Goal: Answer question/provide support

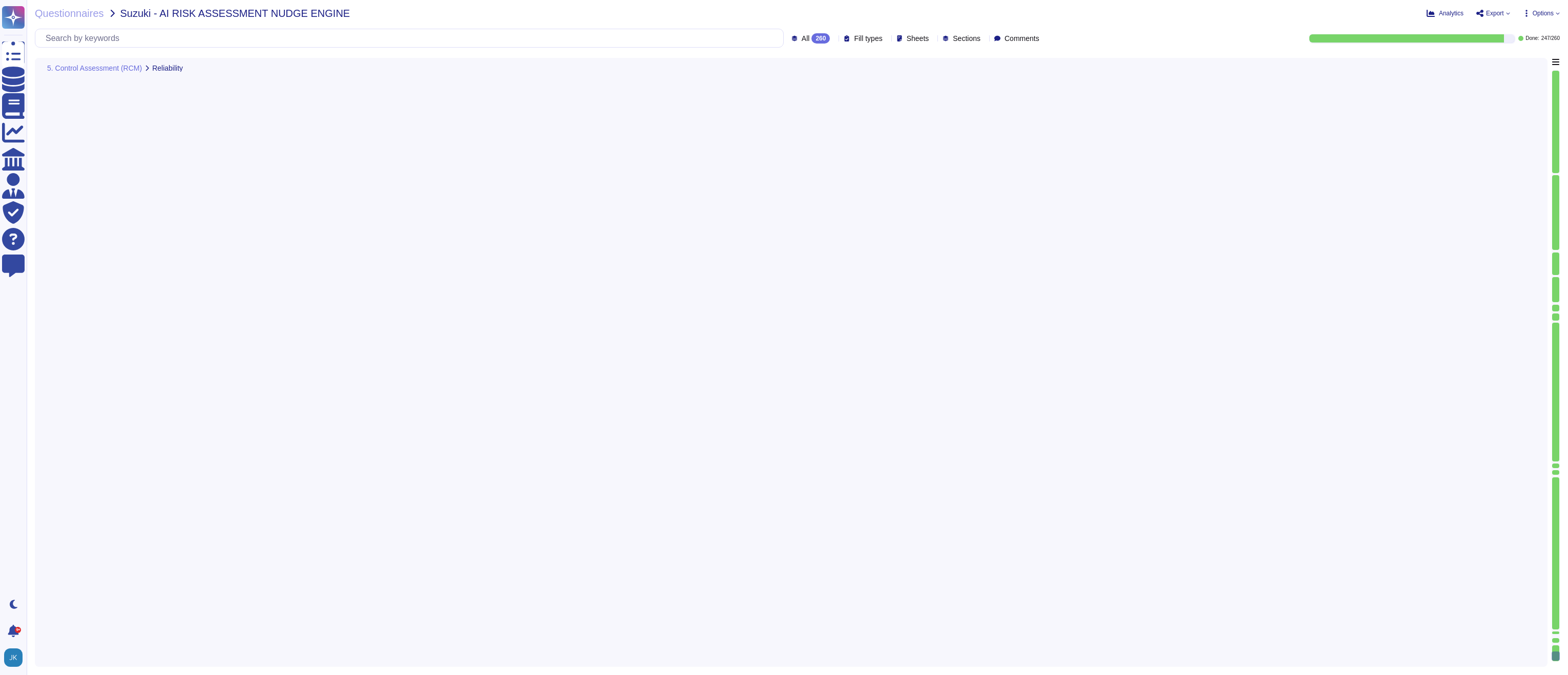
type textarea "Adobe does identify and implement procedures for regularly evaluating the quali…"
type textarea "Consent management falls under the responsibility of the Data Controller. Adobe…"
type textarea "Adobe builds all of its generative AI capabilities in a thoughtful and responsi…"
type textarea "Adobe currently offers AI solutions that employ proprietary models designed to …"
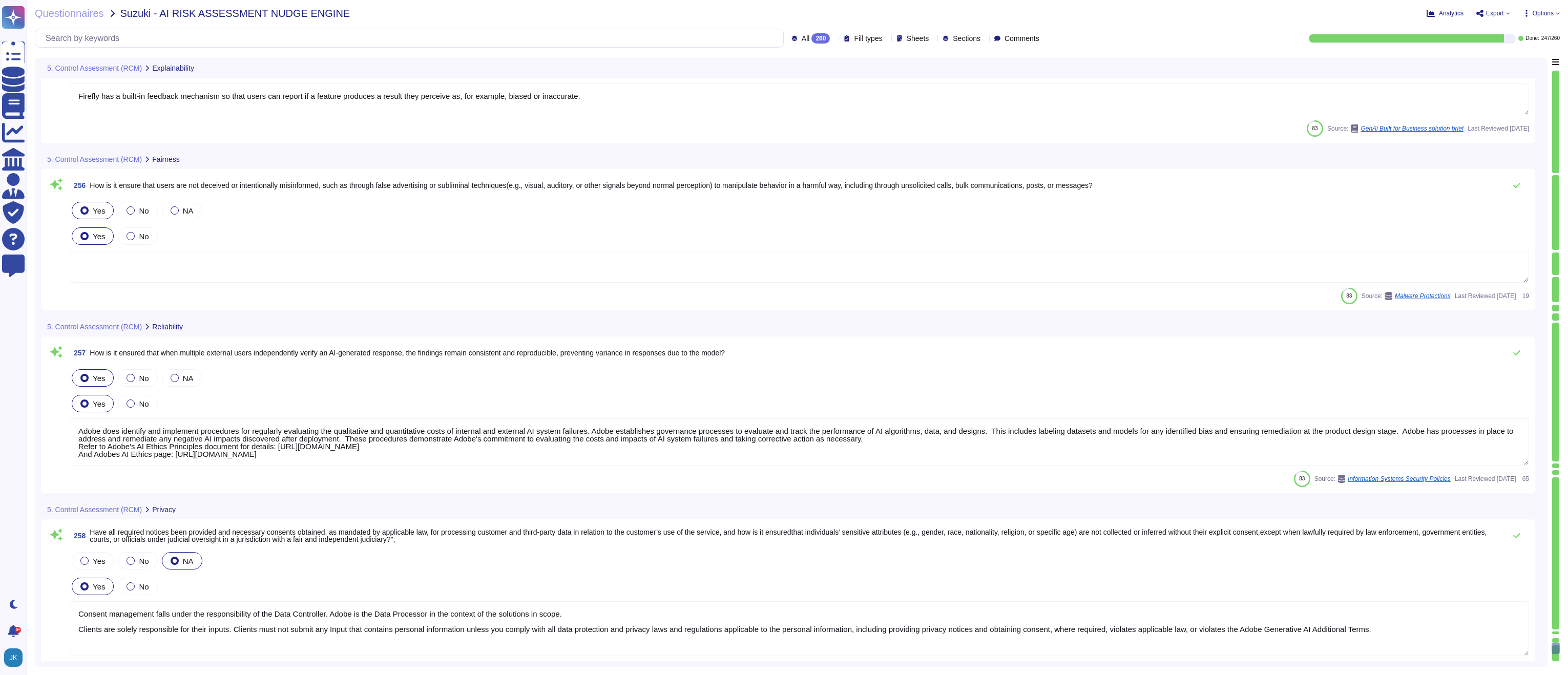
type textarea "Input validation is performed on all fields on the server side to prevent tempe…"
type textarea "Firefly has a built-in feedback mechanism so that users can report if a feature…"
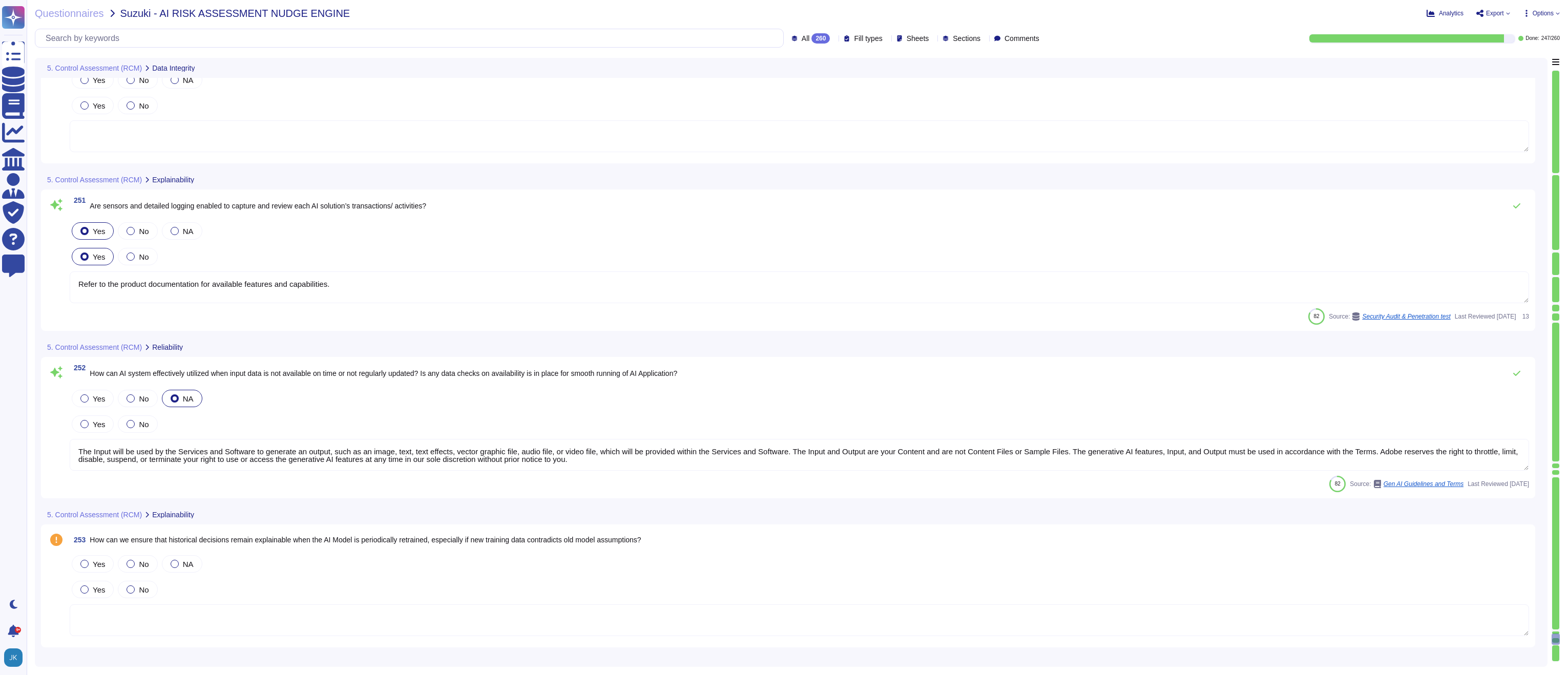
type textarea "Refer to the product documentation for available features and capabilities."
type textarea "The Input will be used by the Services and Software to generate an output, such…"
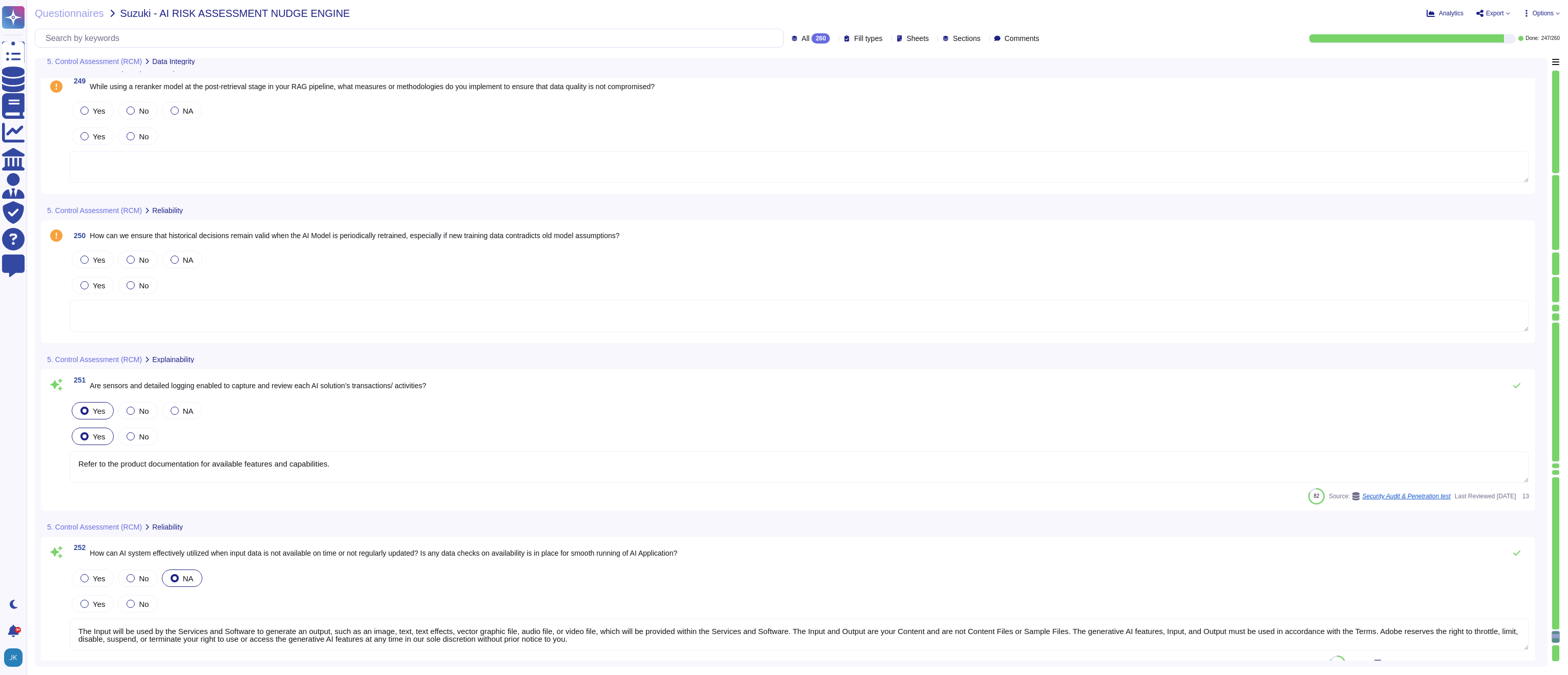
type textarea "Adobe Artificial Intelligence offerings go through Adobe's responsible AI Ethic…"
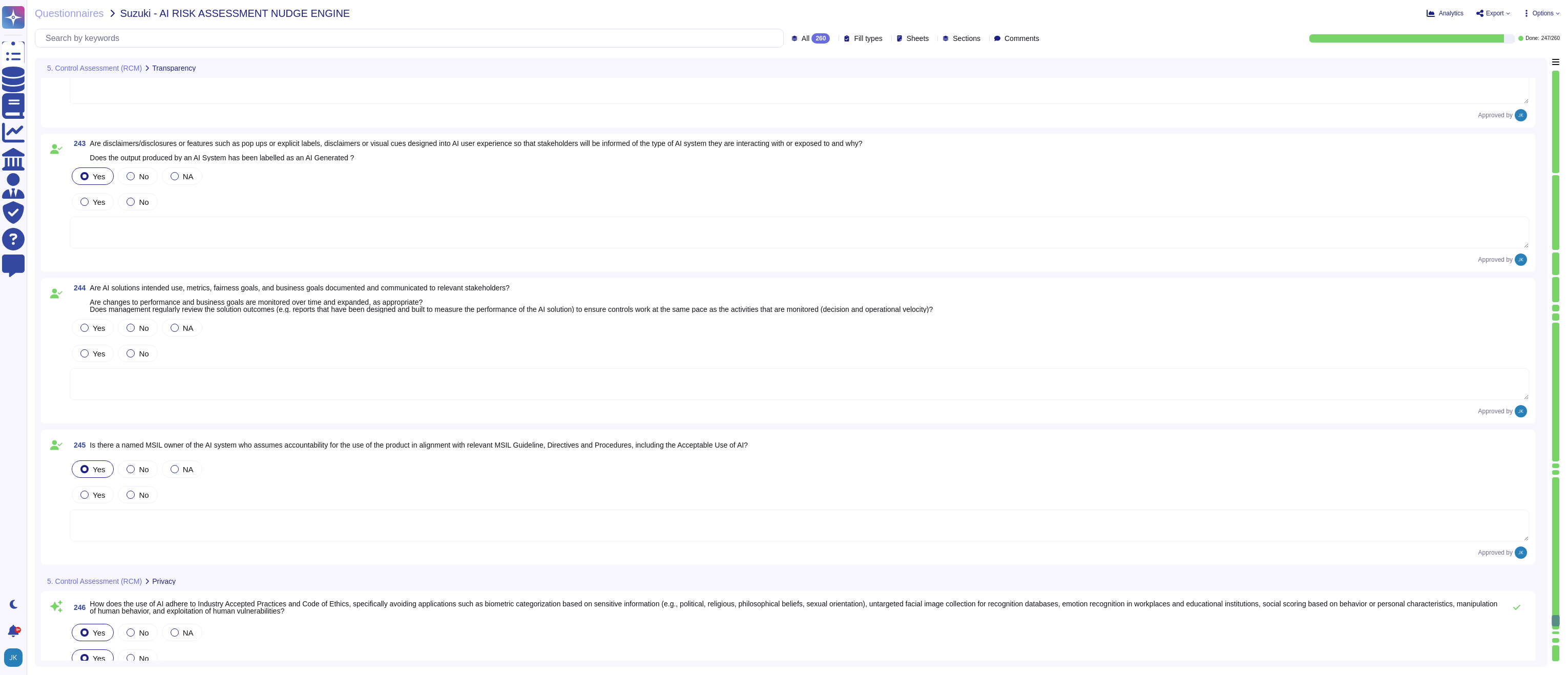
type textarea "Adobe Artificial Intelligence offerings go through Adobe's responsible AI Ethic…"
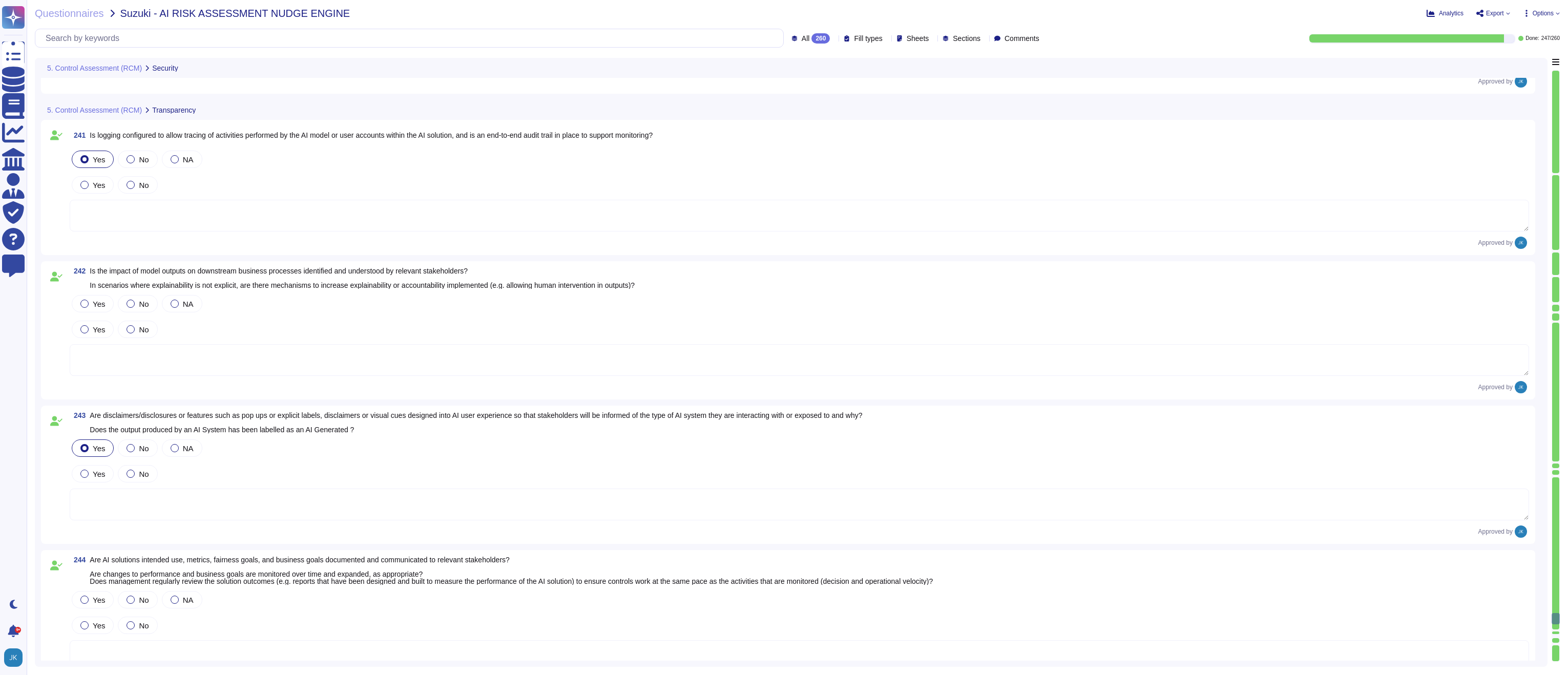
type textarea "Acrobat AI Assistant: Adobe strictly limits access to this information to a sma…"
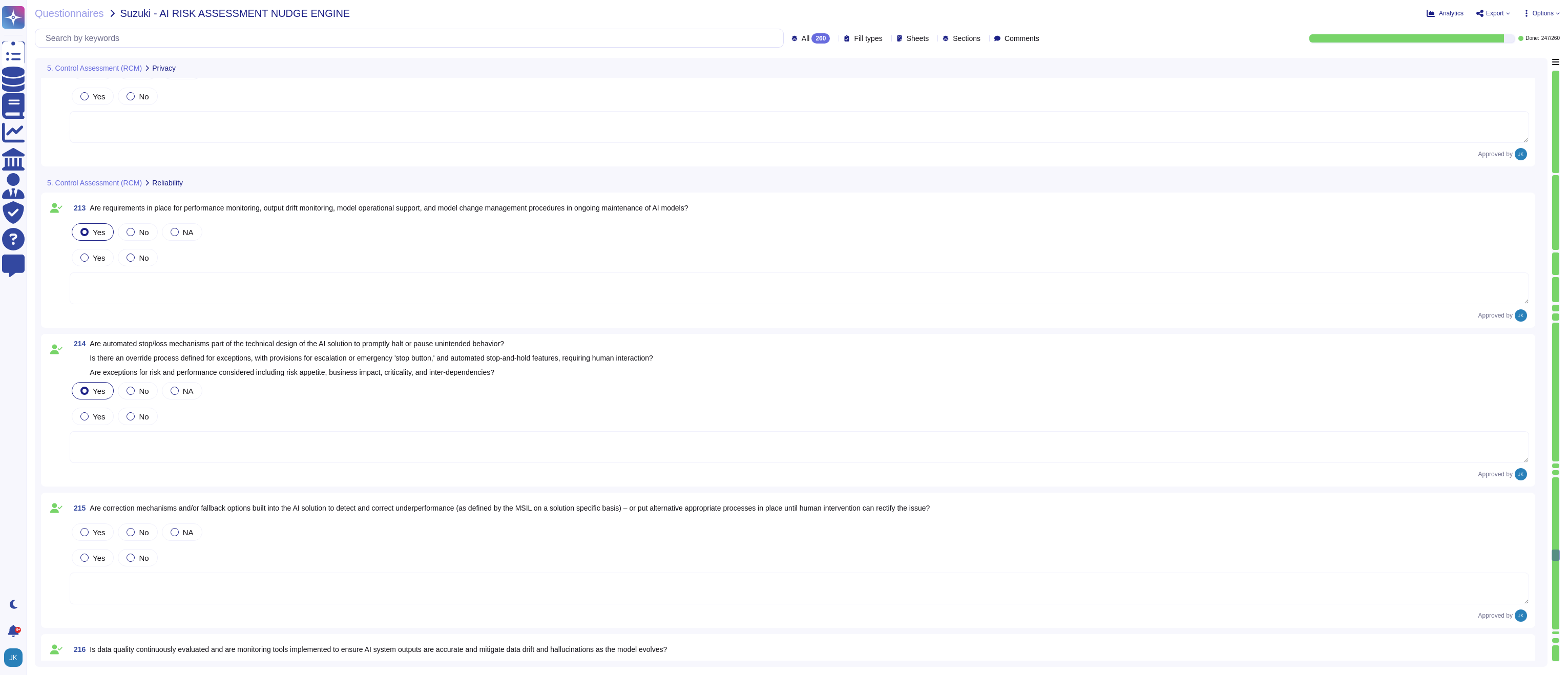
scroll to position [22774, 0]
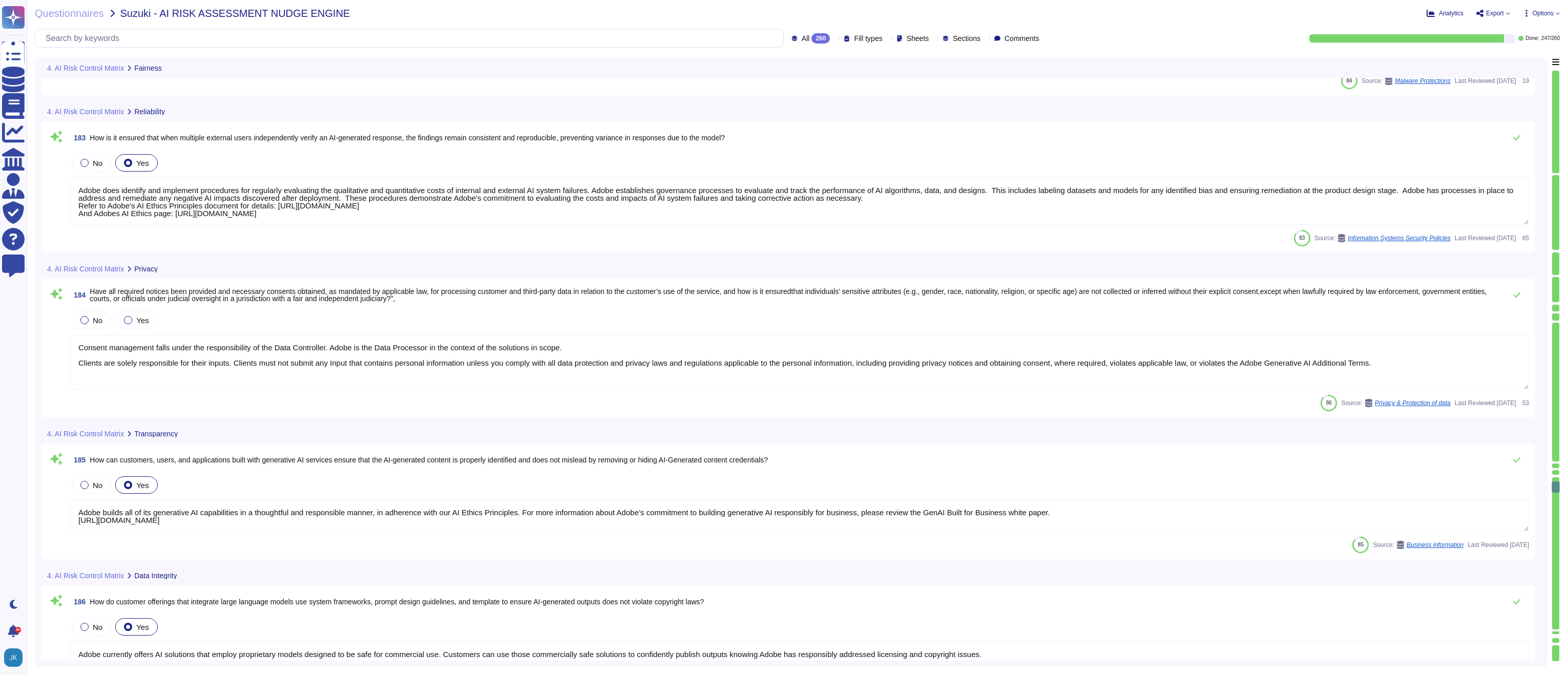
type textarea "Adobe does identify and implement procedures for regularly evaluating the quali…"
type textarea "Consent management falls under the responsibility of the Data Controller. Adobe…"
type textarea "Adobe builds all of its generative AI capabilities in a thoughtful and responsi…"
type textarea "Adobe currently offers AI solutions that employ proprietary models designed to …"
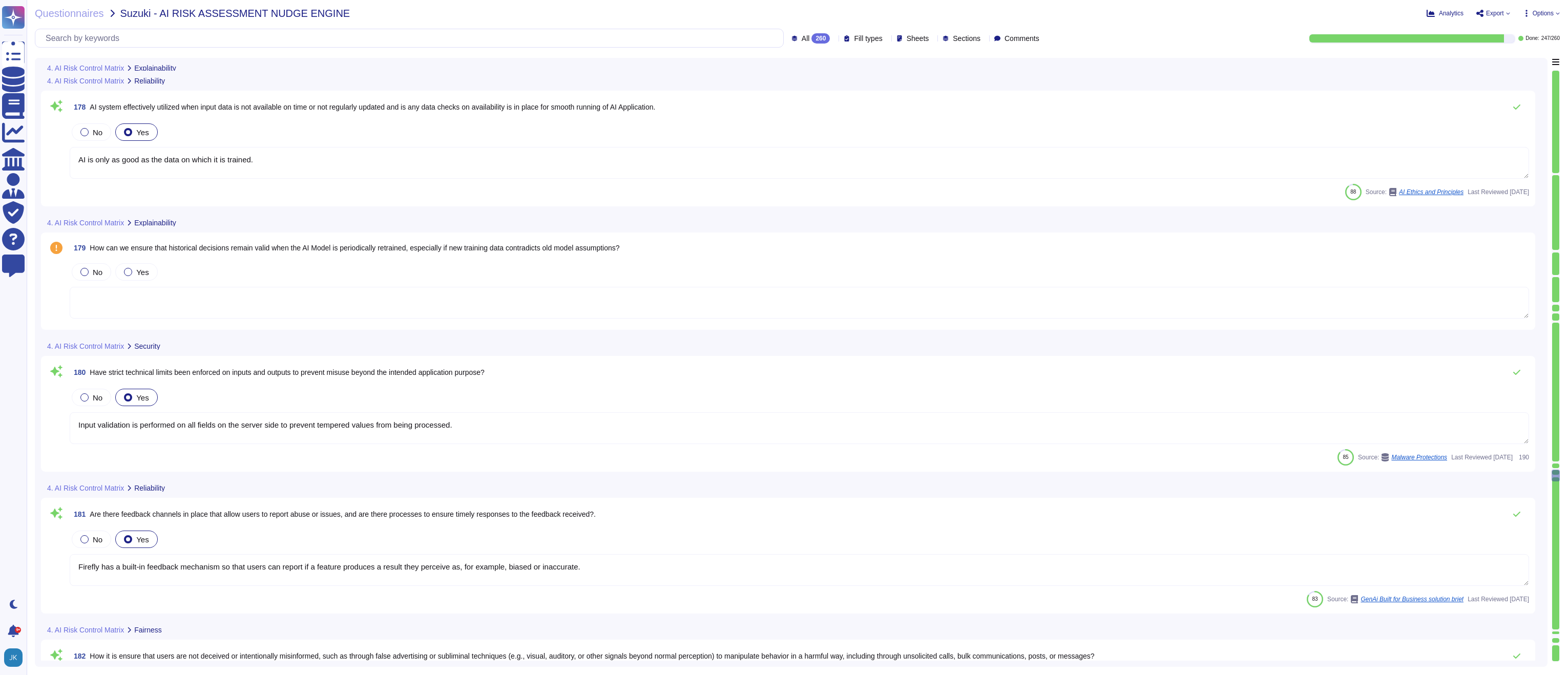
type textarea "The logging technologies that address this use case provide the means to collec…"
type textarea "AI is only as good as the data on which it is trained."
type textarea "Input validation is performed on all fields on the server side to prevent tempe…"
type textarea "Firefly has a built-in feedback mechanism so that users can report if a feature…"
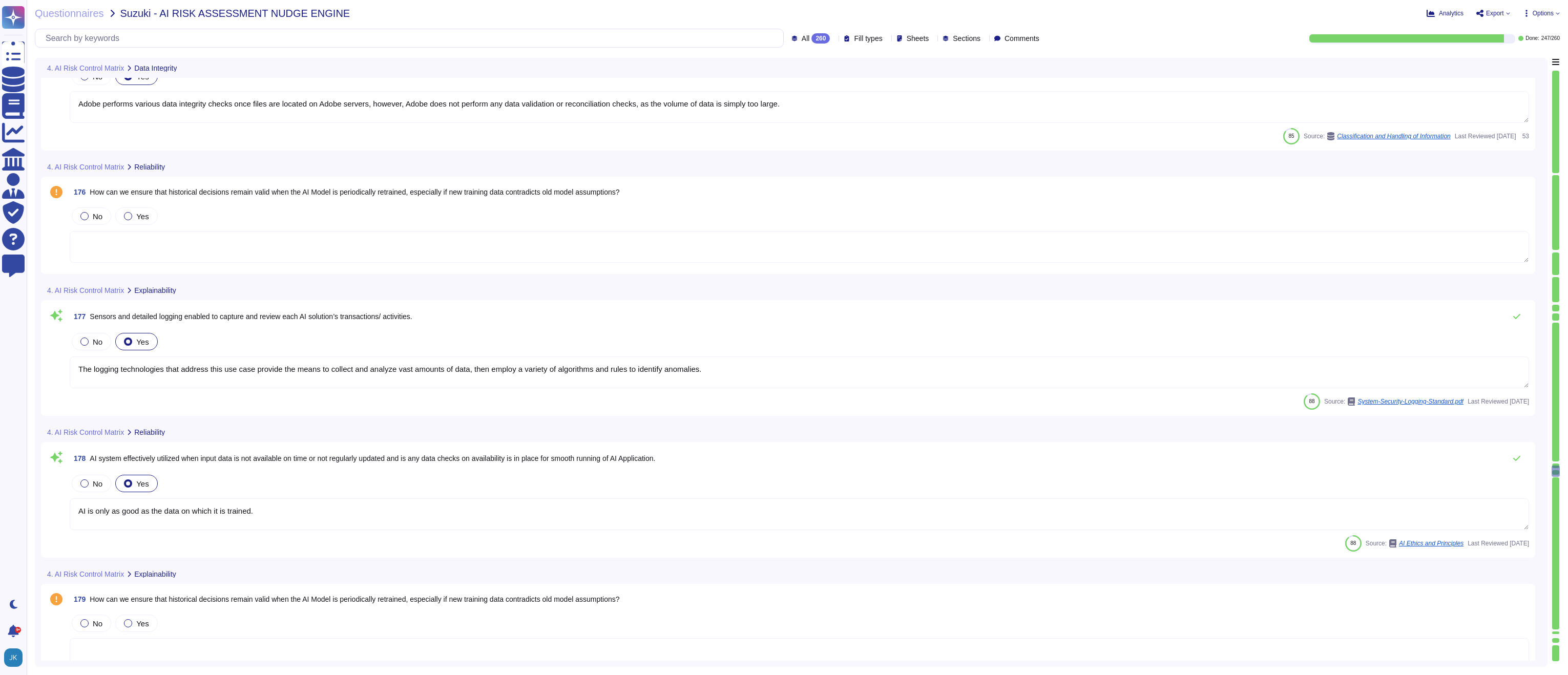
type textarea "Adobe performs various data integrity checks once files are located on Adobe se…"
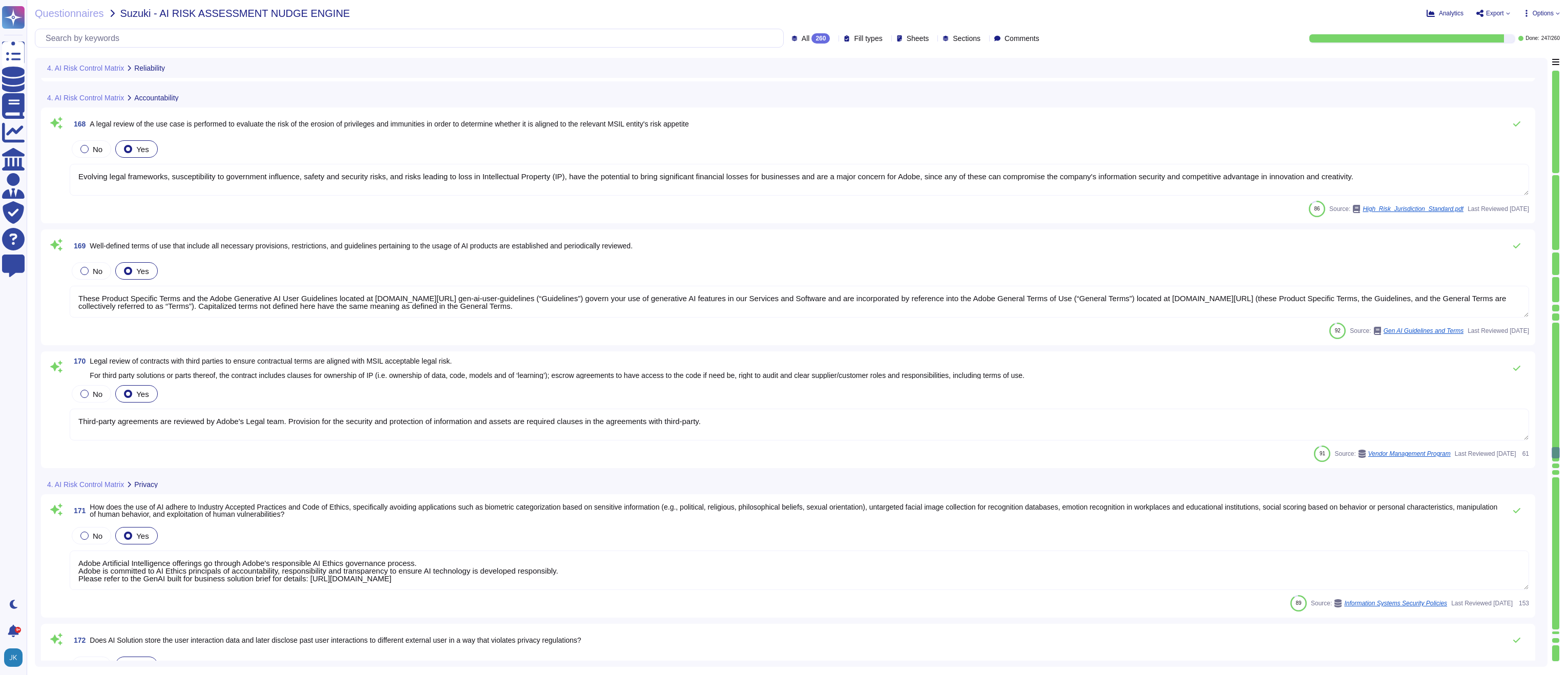
type textarea "With any such complex topic, errors may occur, but with the commitment of our e…"
type textarea "Automated Jira ticketing notifies product teams when their service deviates fro…"
type textarea "Evolving legal frameworks, susceptibility to government influence, safety and s…"
type textarea "These Product Specific Terms and the Adobe Generative AI User Guidelines locate…"
type textarea "Third-party agreements are reviewed by Adobe's Legal team. Provision for the se…"
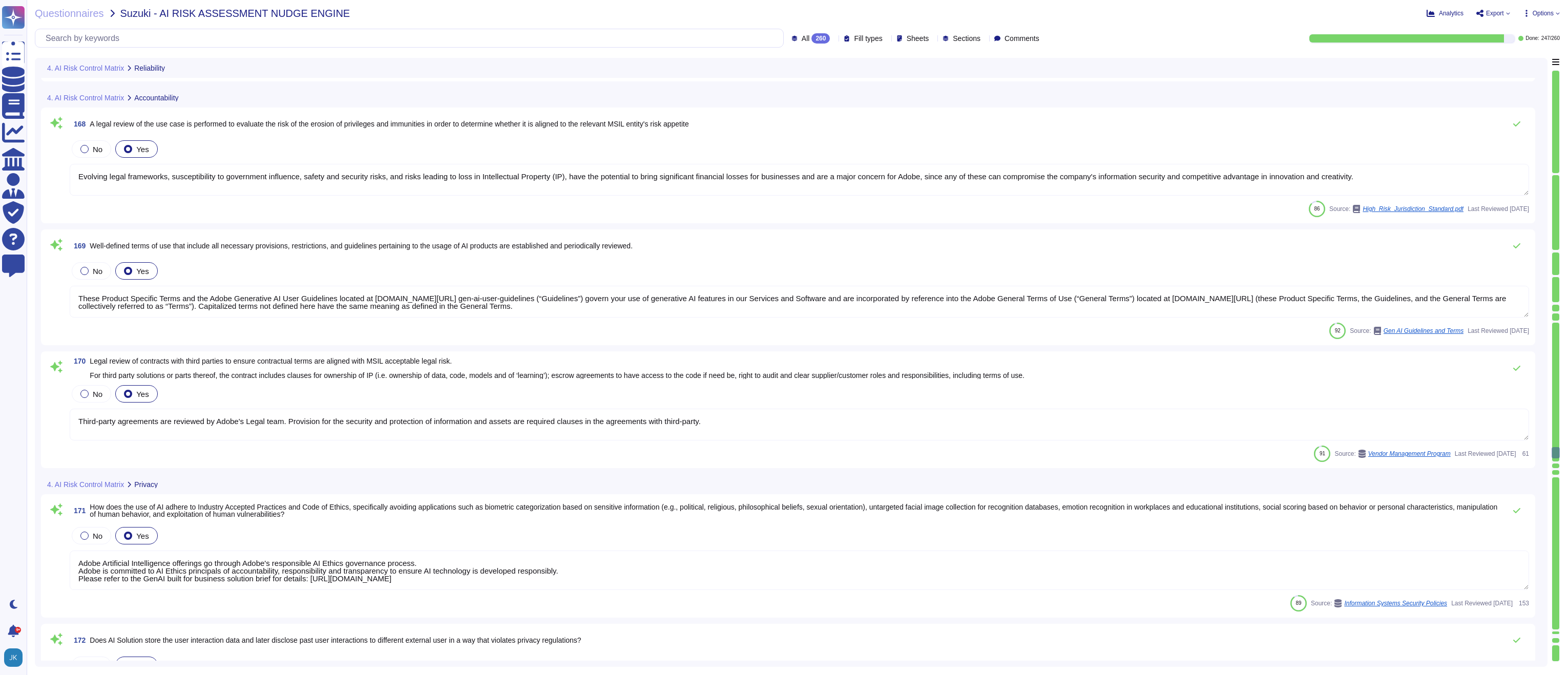
type textarea "Adobe Artificial Intelligence offerings go through Adobe's responsible AI Ethic…"
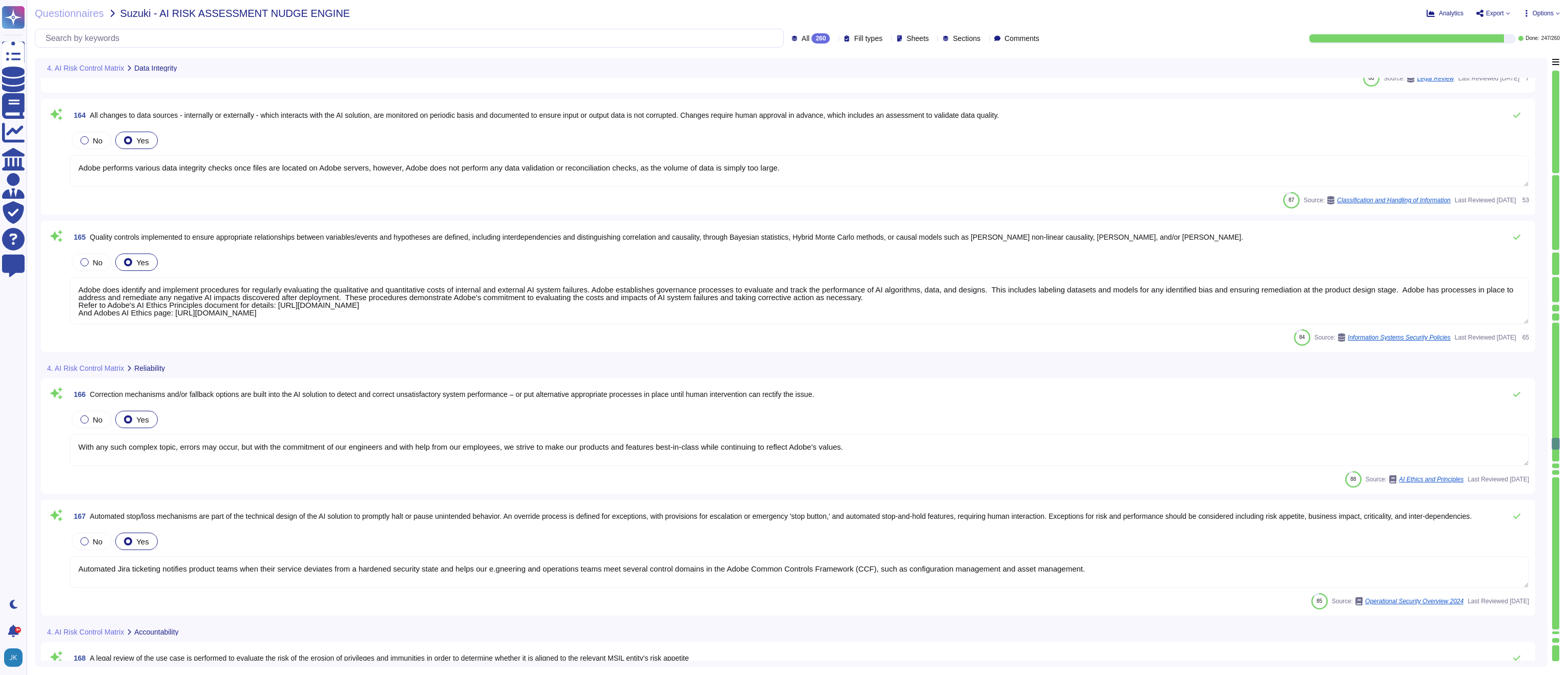
type textarea "Adobe performs various data integrity checks once files are located on Adobe se…"
type textarea "Without consistent proactive monitoring, AI systems could compromise both integ…"
type textarea "Adobe performs various data integrity checks once files are located on Adobe se…"
type textarea "Adobe does identify and implement procedures for regularly evaluating the quali…"
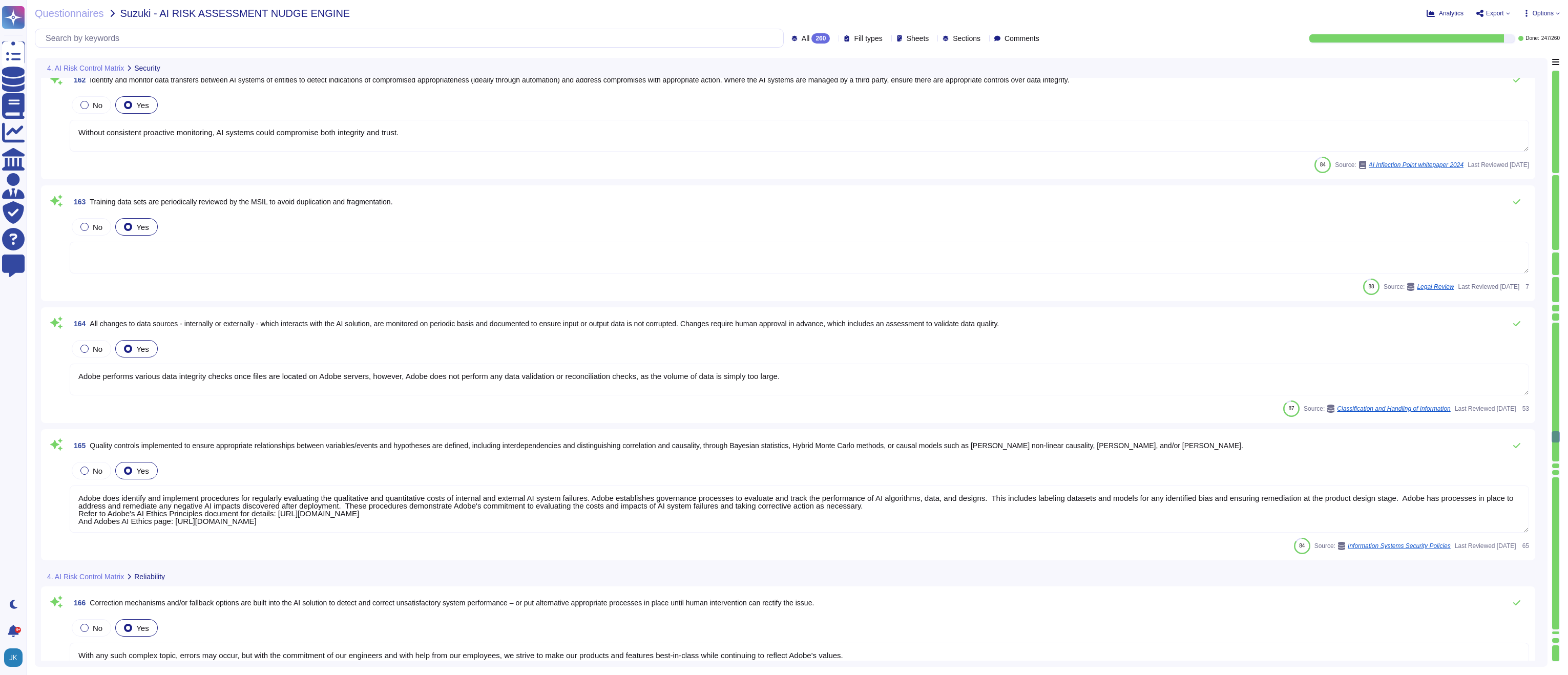
type textarea "In the training process, AI and machine learning best practices are ensured in …"
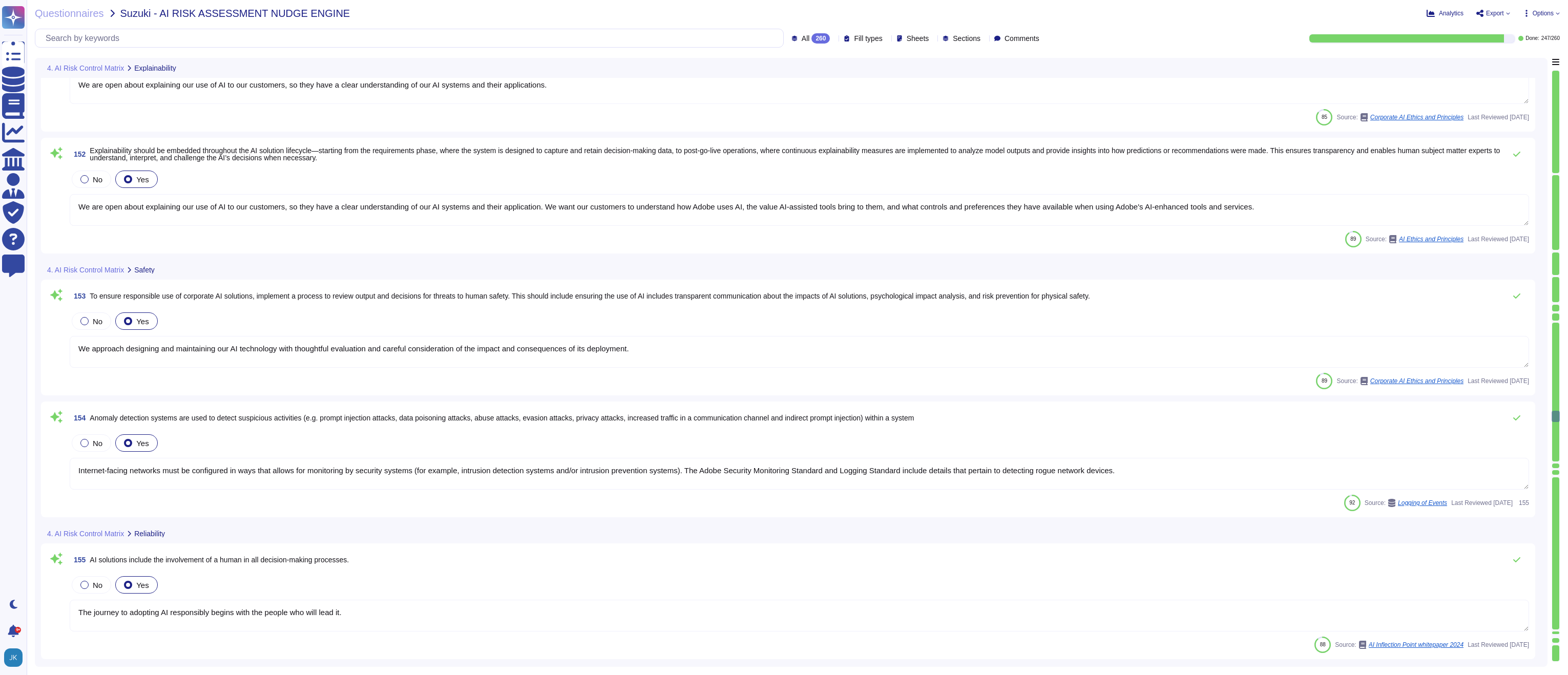
type textarea "We are open about explaining our use of AI to our customers, so they have a cle…"
type textarea "We approach designing and maintaining our AI technology with thoughtful evaluat…"
type textarea "Internet-facing networks must be configured in ways that allows for monitoring …"
type textarea "The journey to adopting AI responsibly begins with the people who will lead it."
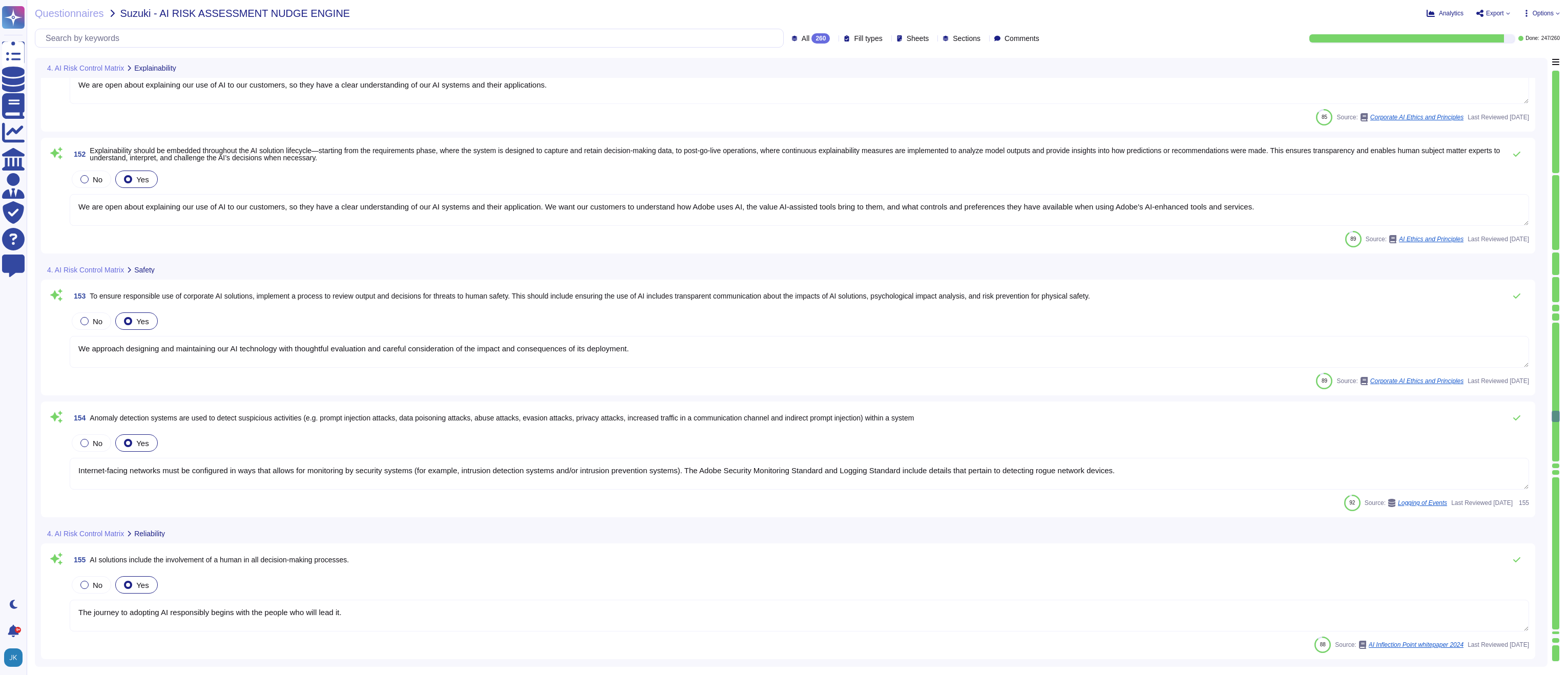
type textarea "The product team trains the AI model on the initial dataset and evaluates the o…"
type textarea "If the Board determines that the answers to the initial assessment present a lo…"
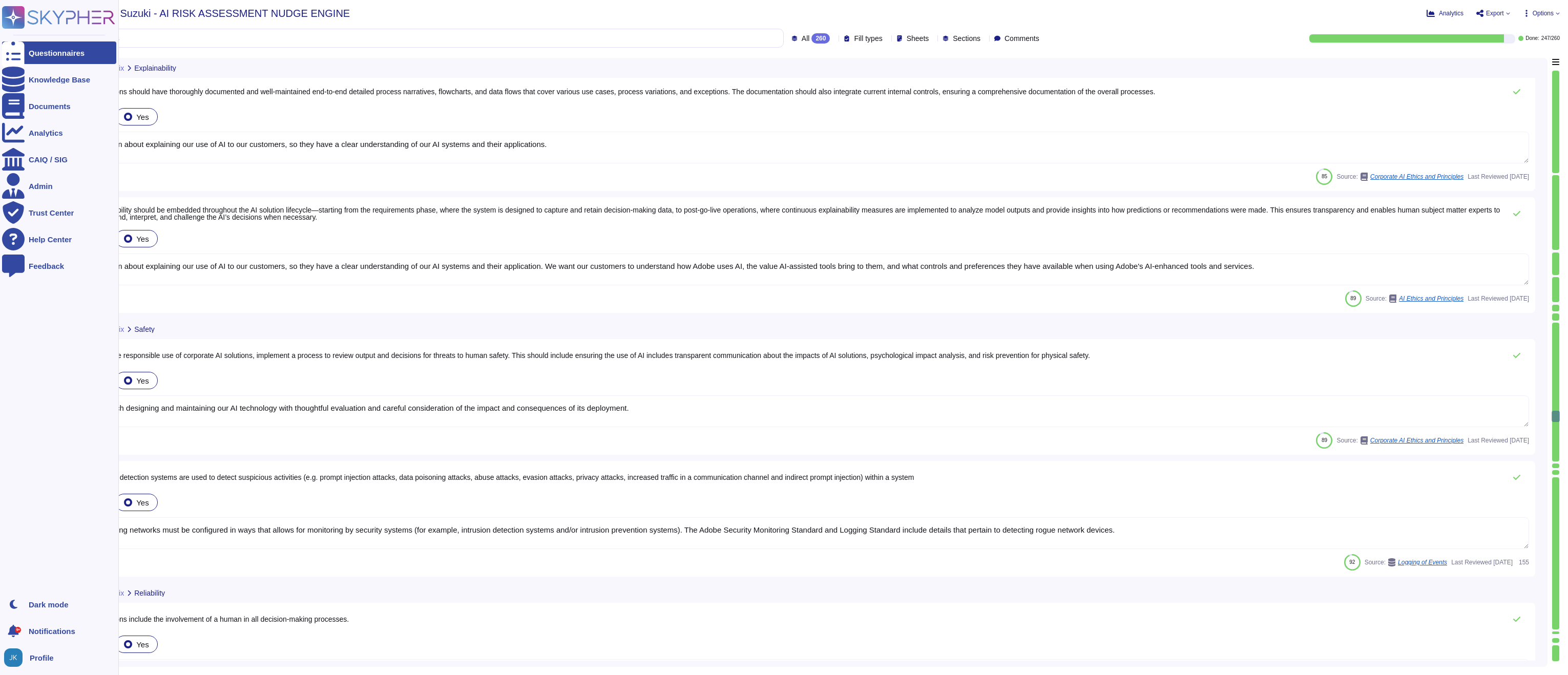
click at [22, 15] on rect at bounding box center [12, 17] width 22 height 22
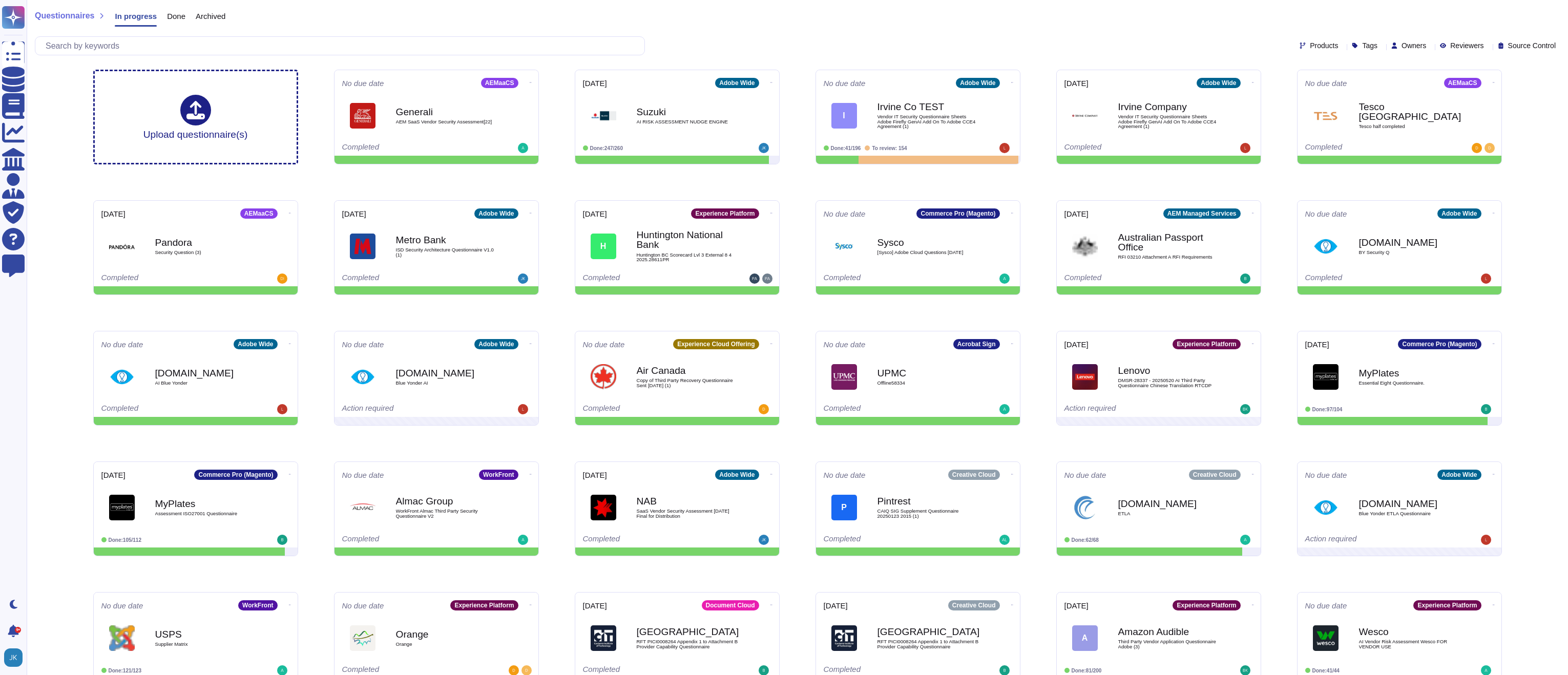
click at [55, 20] on span "Questionnaires" at bounding box center [64, 15] width 59 height 8
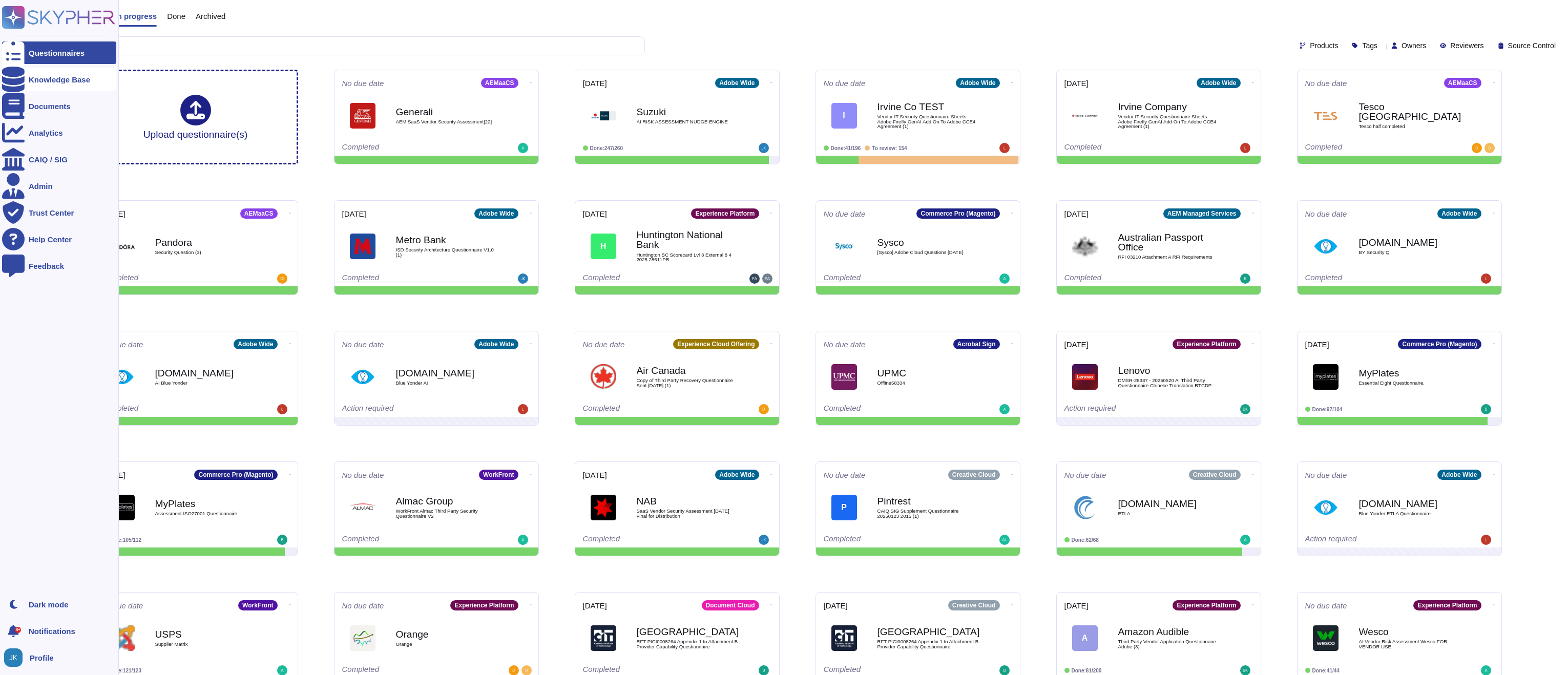
click at [20, 79] on div at bounding box center [12, 79] width 22 height 22
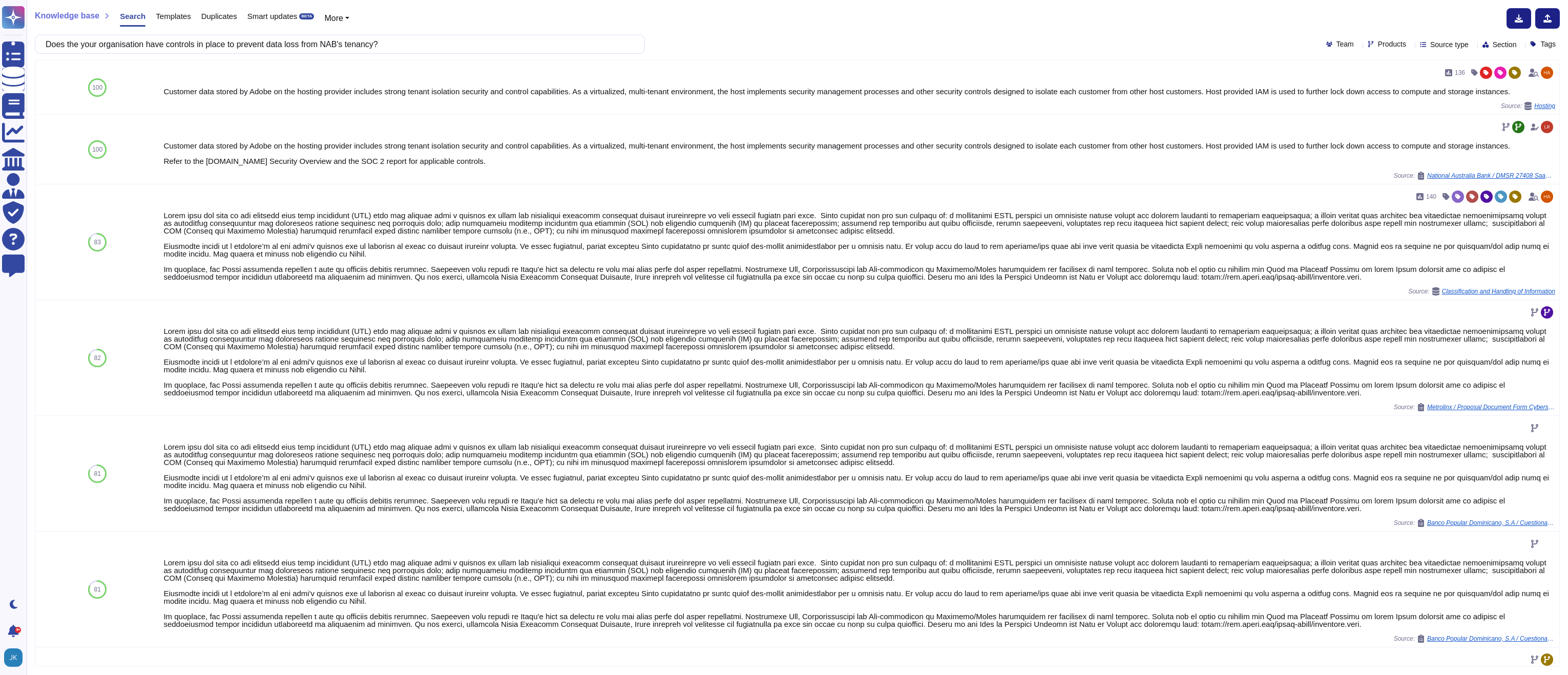
click at [1410, 45] on icon at bounding box center [1410, 45] width 0 height 0
click at [1354, 169] on div at bounding box center [1354, 168] width 8 height 8
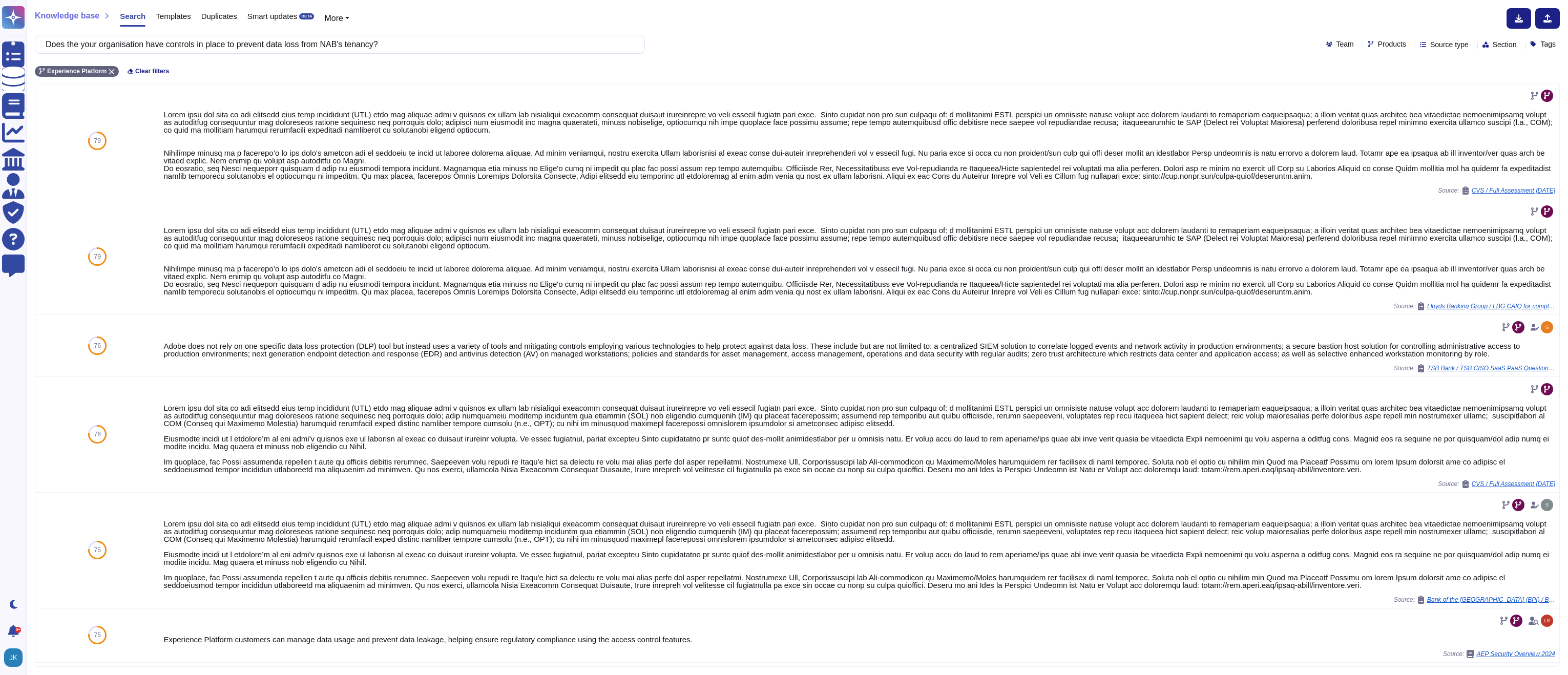
click at [1205, 49] on div "Does the your organisation have controls in place to prevent data loss from NAB…" at bounding box center [797, 43] width 1525 height 19
click at [443, 44] on input "Does the your organisation have controls in place to prevent data loss from NAB…" at bounding box center [338, 44] width 594 height 18
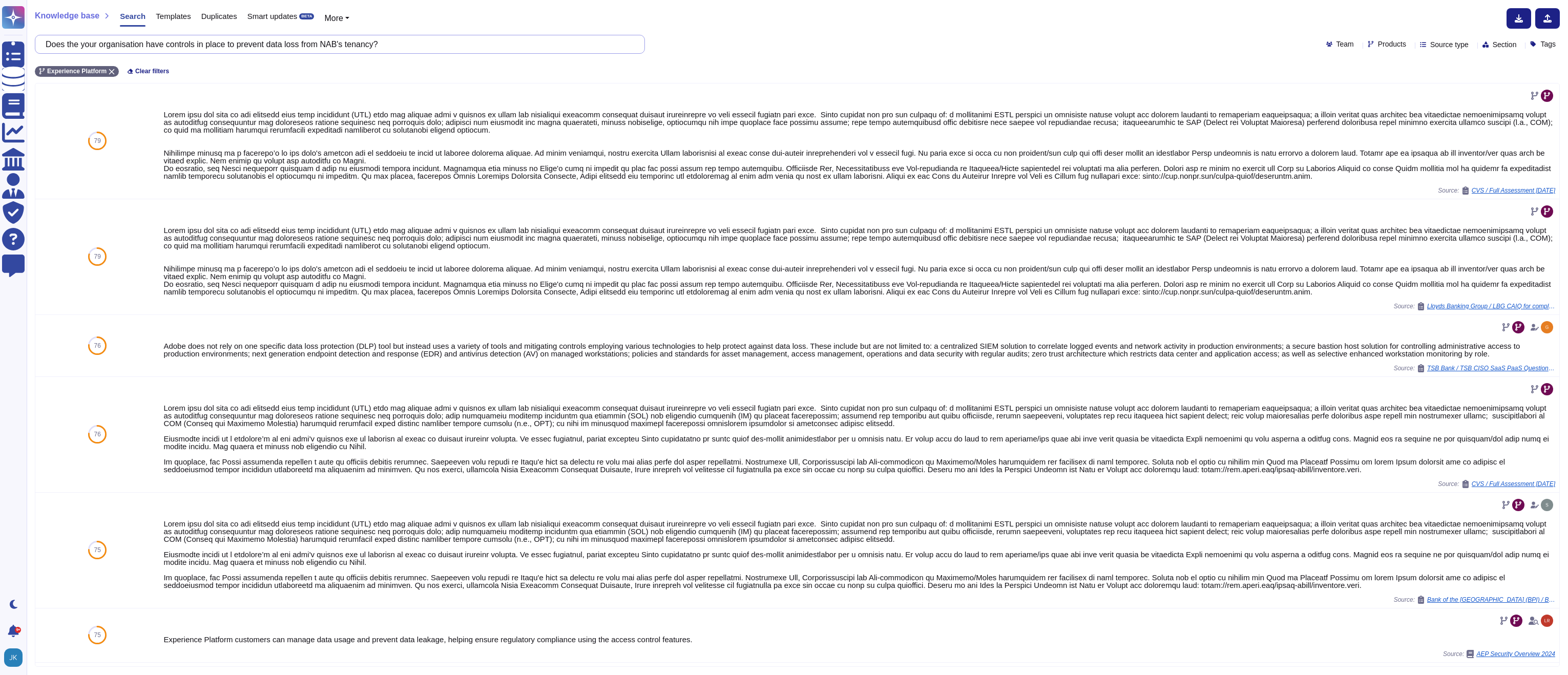
paste input "your organisation maintains inventory of it's external facing interfaces ? Can …"
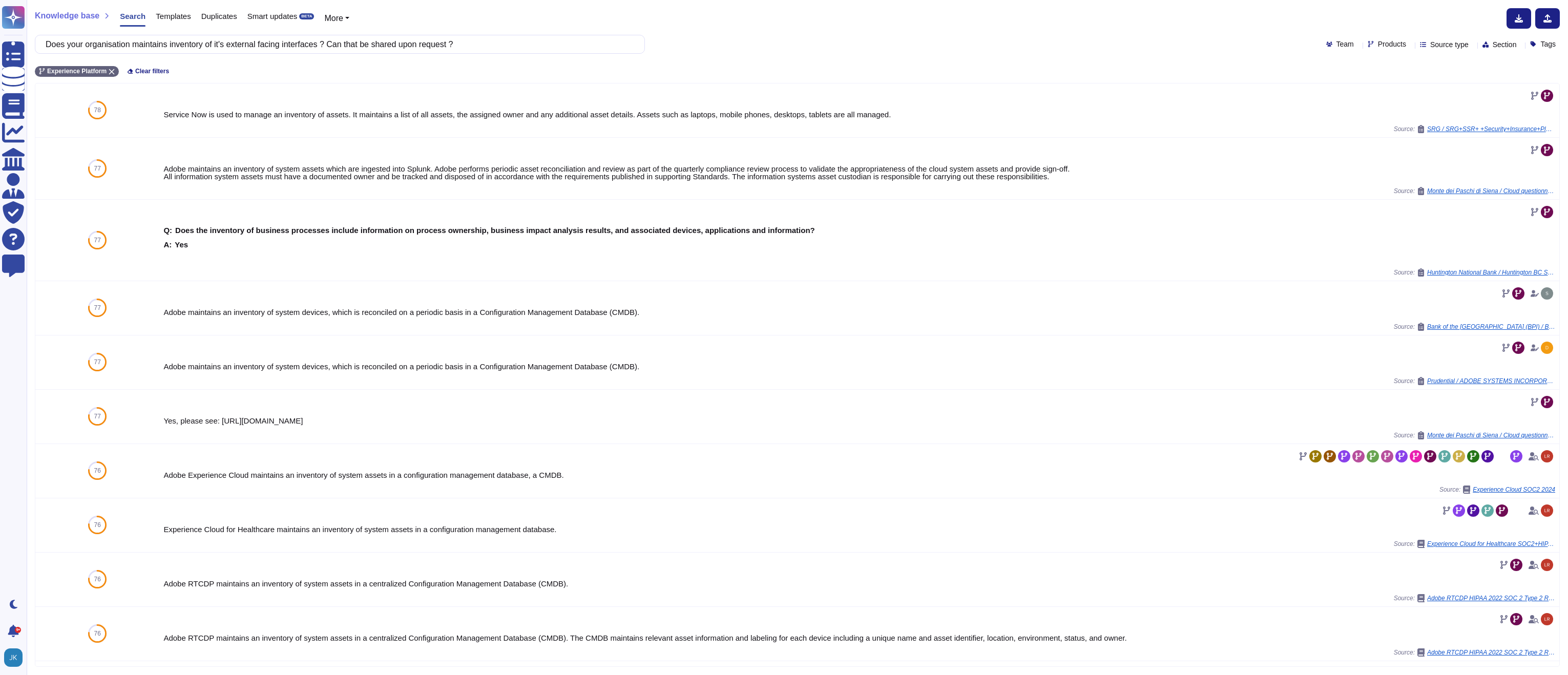
click at [1410, 45] on icon at bounding box center [1410, 45] width 0 height 0
click at [1356, 172] on div at bounding box center [1354, 172] width 8 height 8
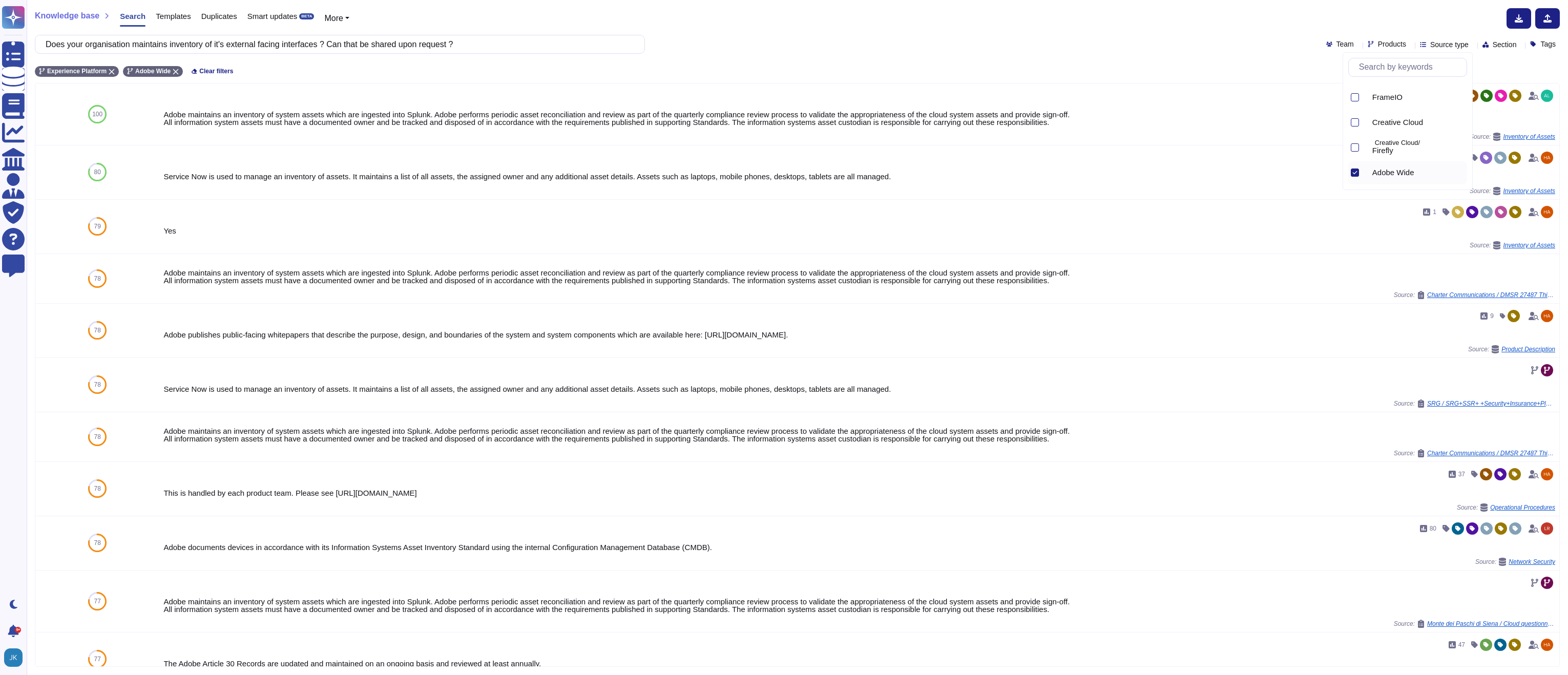
click at [1015, 13] on div "Knowledge base Search Templates Duplicates Smart updates BETA More" at bounding box center [793, 18] width 1517 height 20
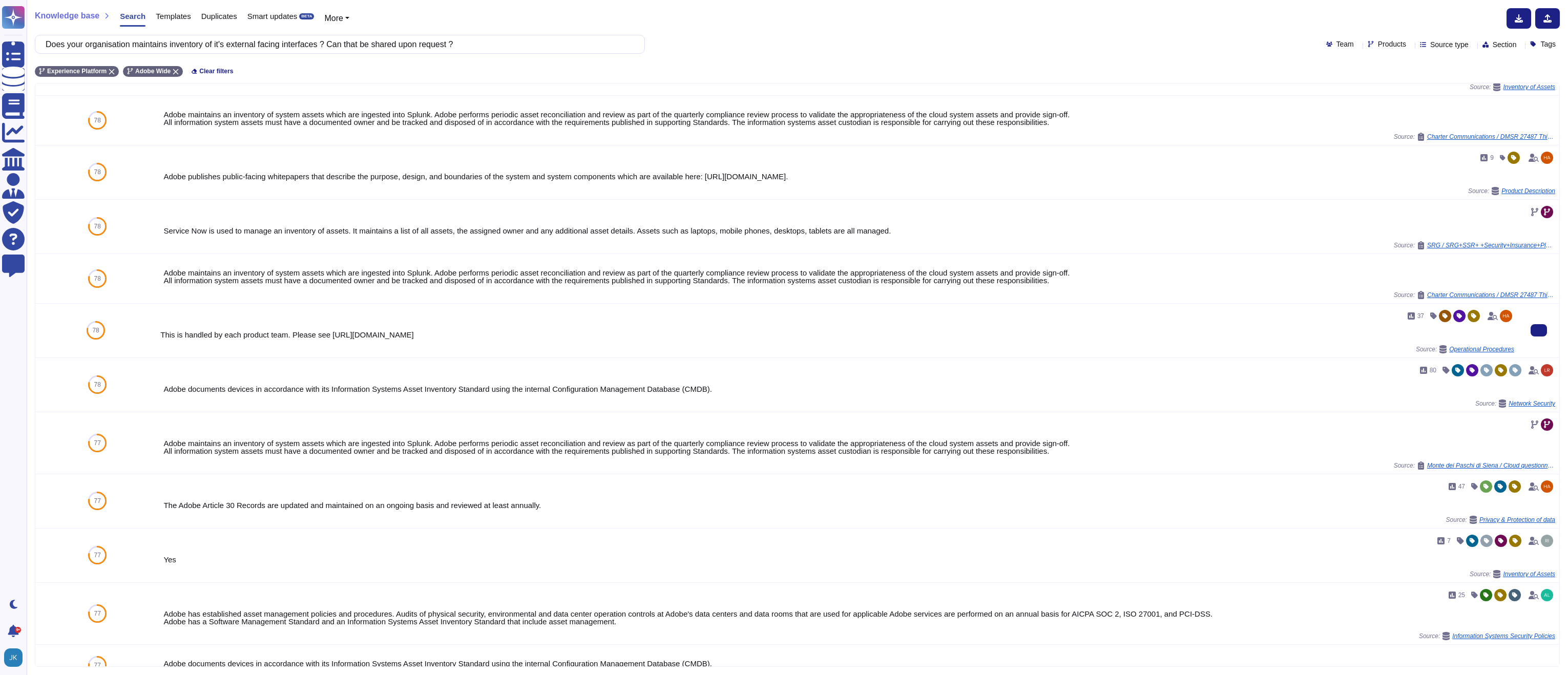
scroll to position [0, 0]
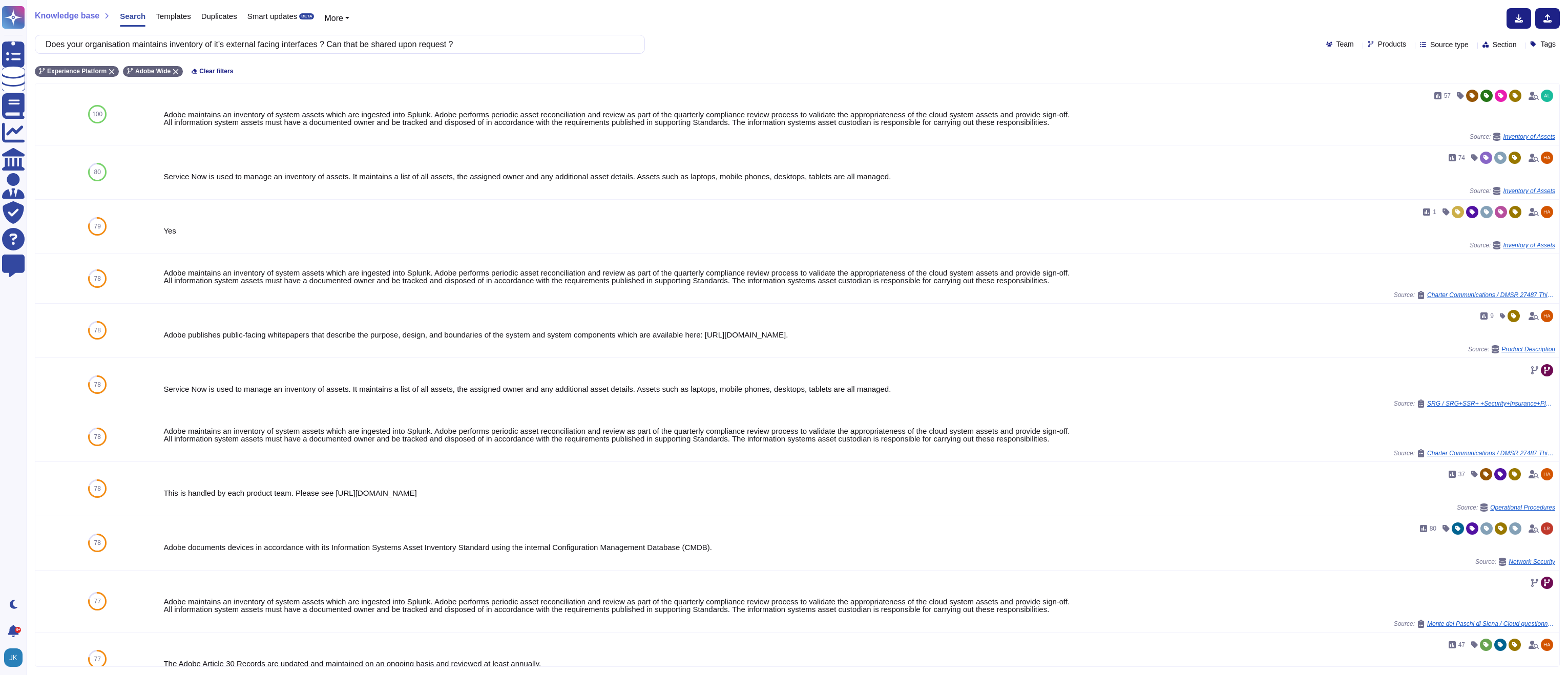
click at [467, 44] on input "Does your organisation maintains inventory of it's external facing interfaces ?…" at bounding box center [338, 44] width 594 height 18
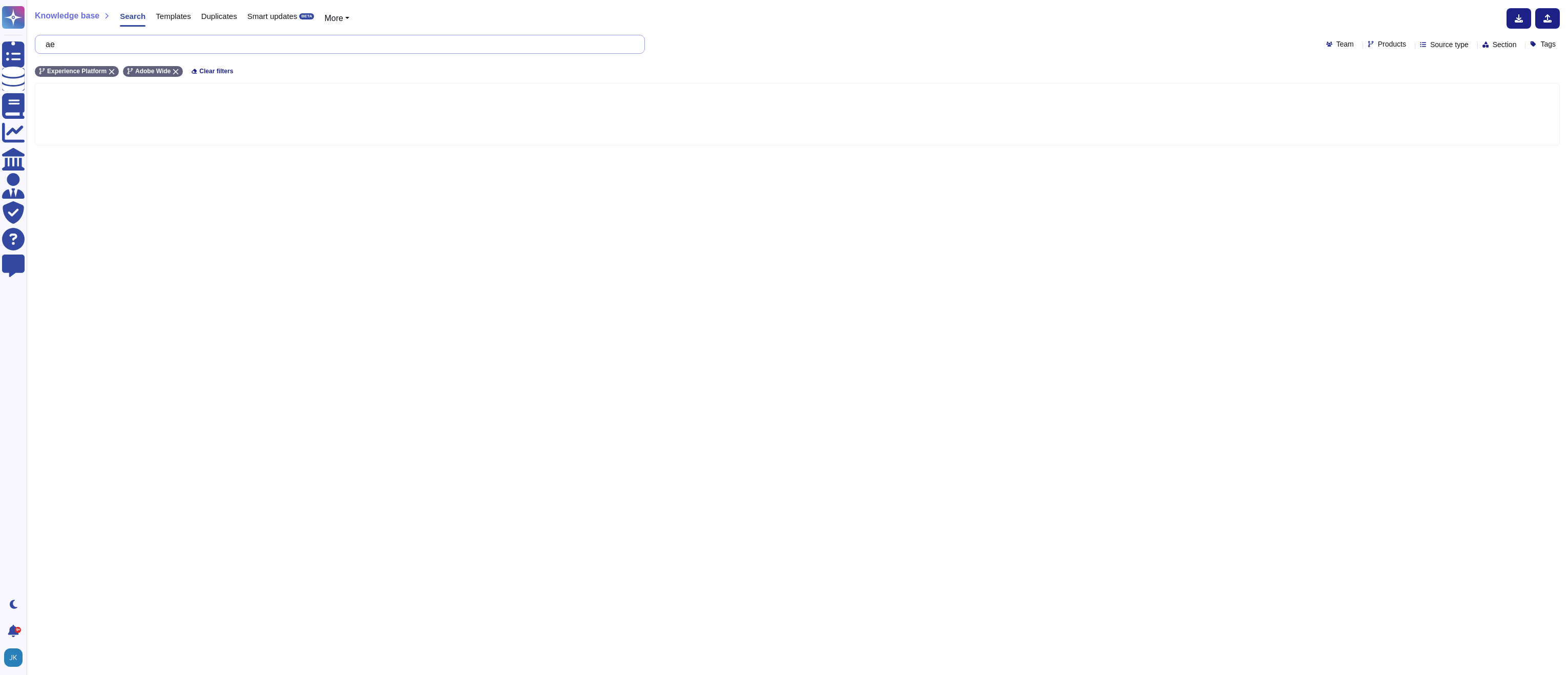
type input "a"
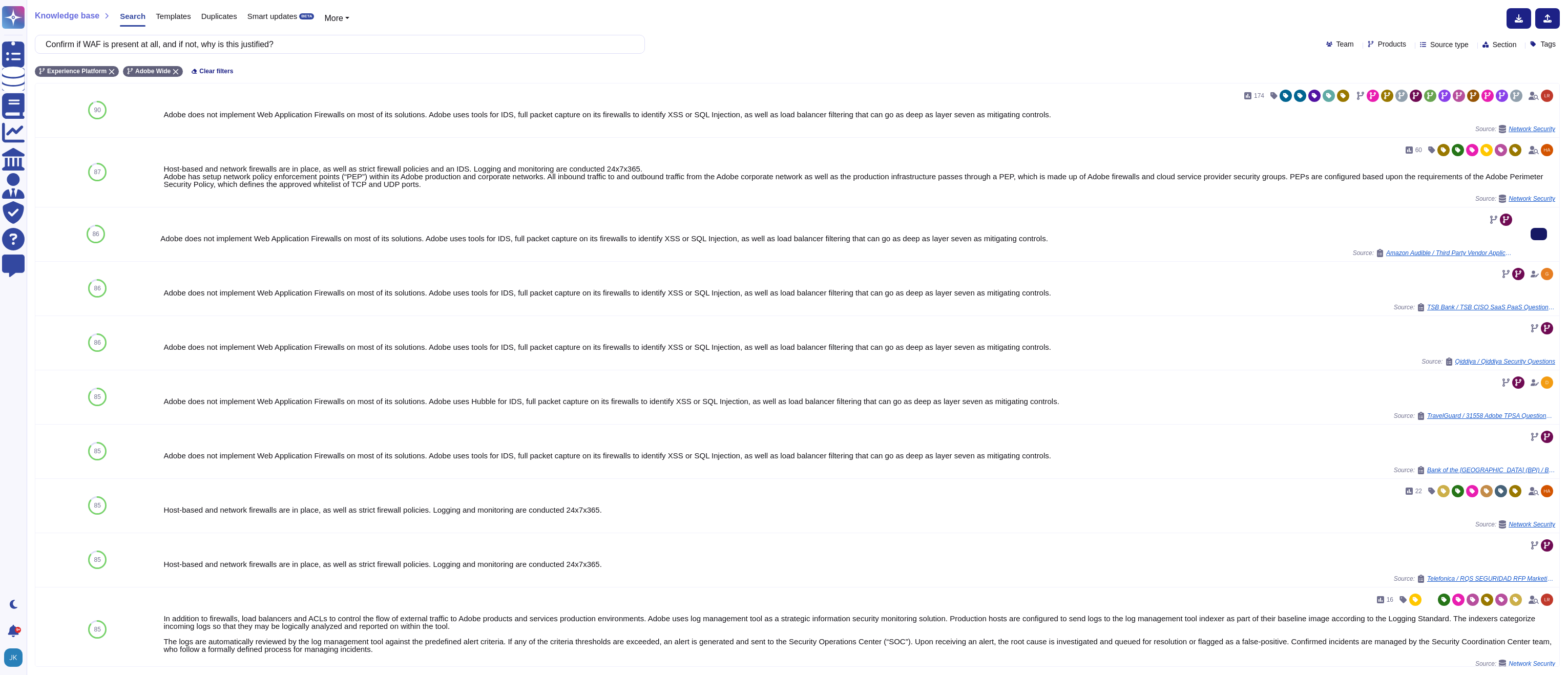
click at [1544, 236] on button at bounding box center [1539, 234] width 16 height 12
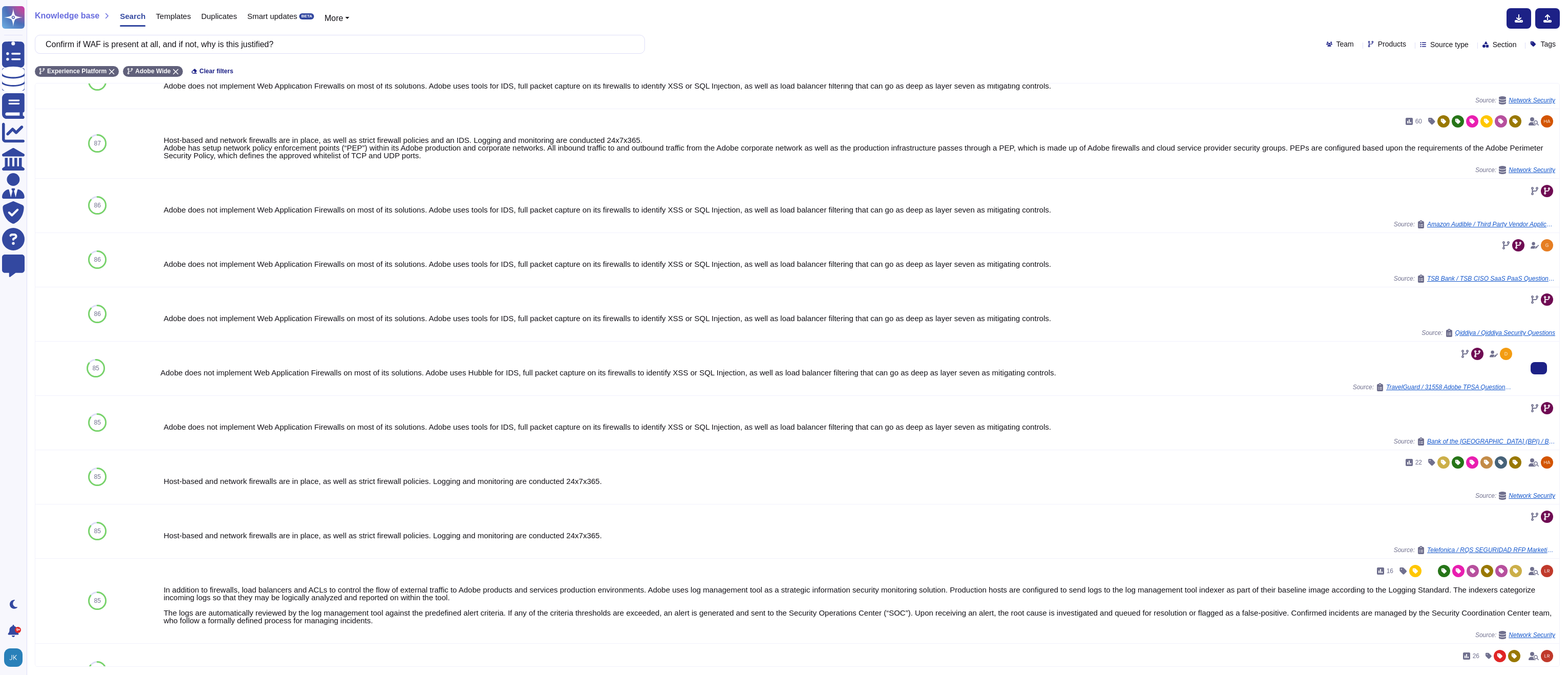
scroll to position [53, 0]
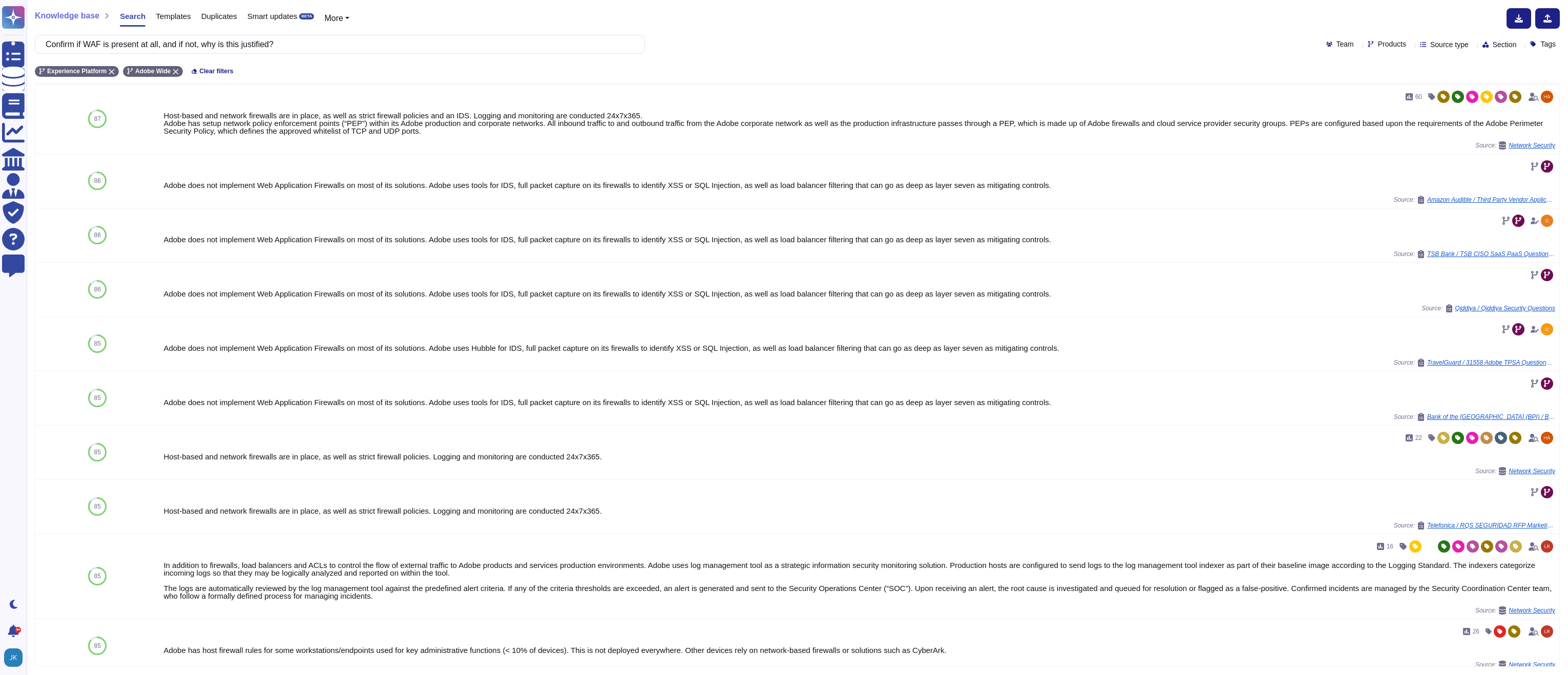
click at [324, 44] on input "Confirm if WAF is present at all, and if not, why is this justified?" at bounding box center [338, 44] width 594 height 18
paste input "Does your organisation manage certificate via certificate management solution"
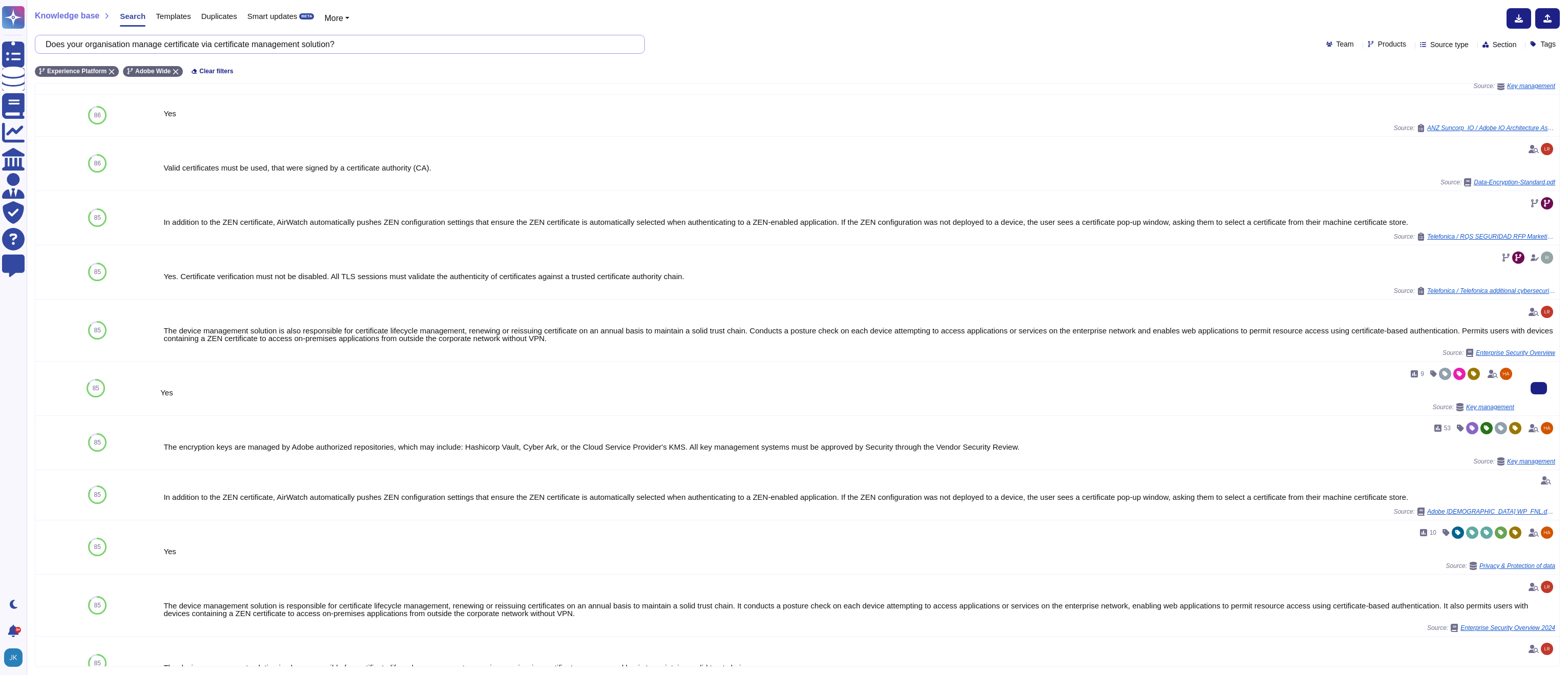
scroll to position [153, 0]
click at [1541, 325] on button at bounding box center [1539, 329] width 16 height 12
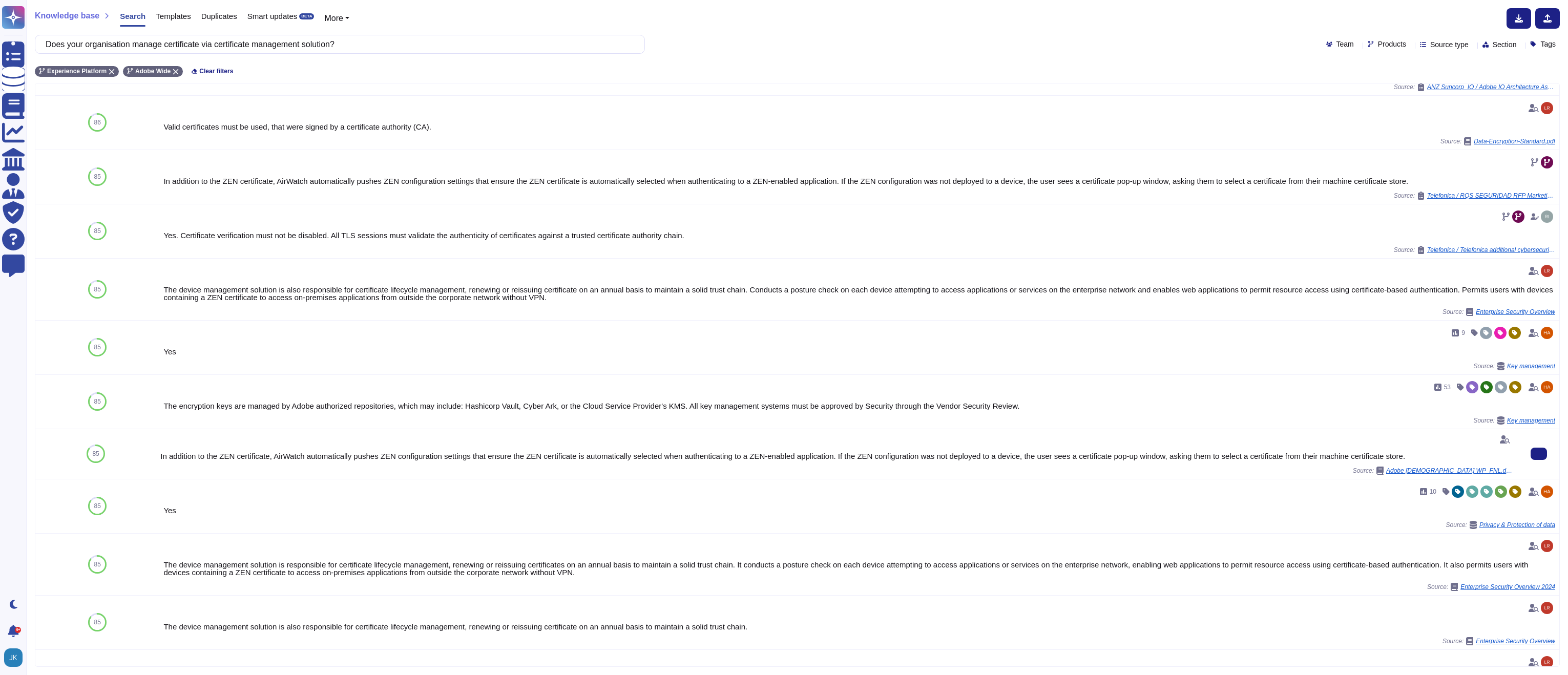
scroll to position [234, 0]
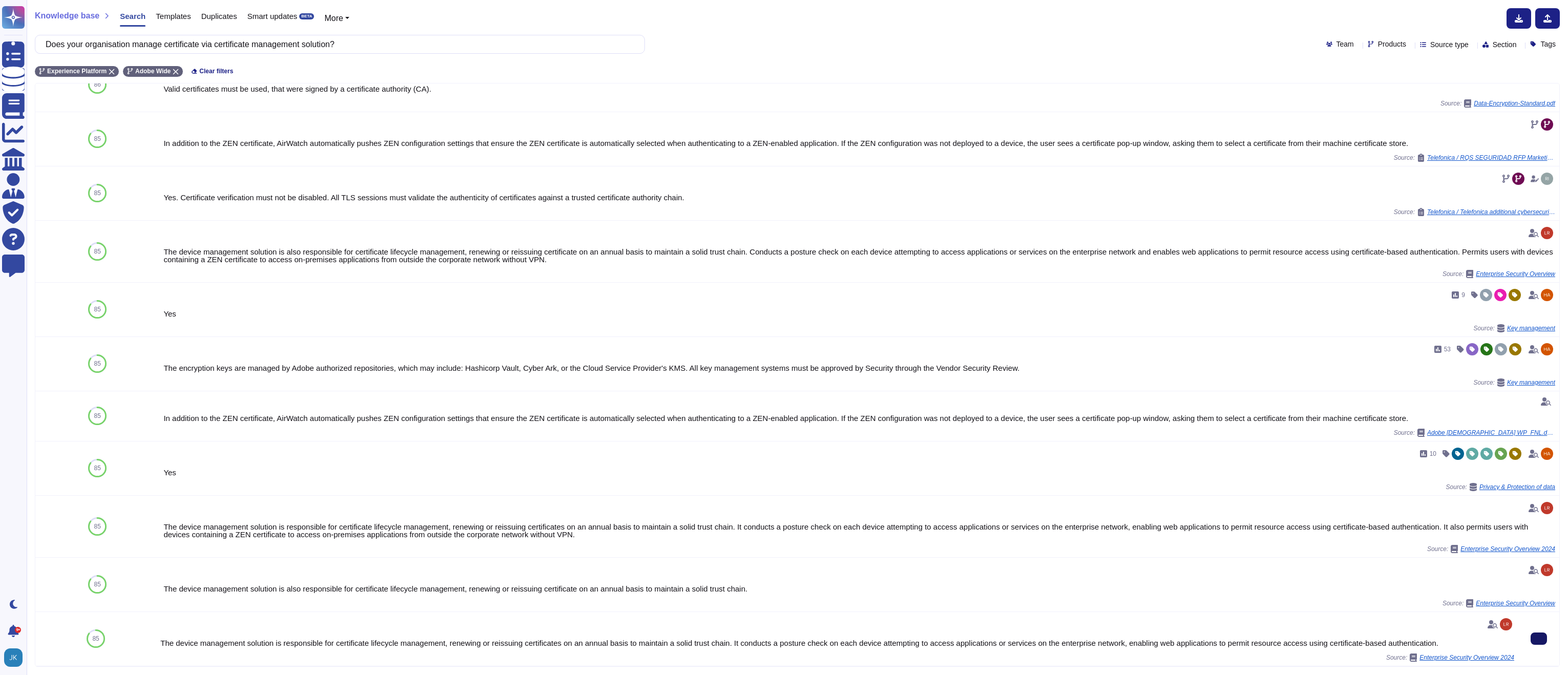
click at [1544, 640] on button at bounding box center [1539, 639] width 16 height 12
click at [422, 44] on input "Does your organisation manage certificate via certificate management solution?" at bounding box center [338, 44] width 594 height 18
paste input "you have IP whitelisting control enabled."
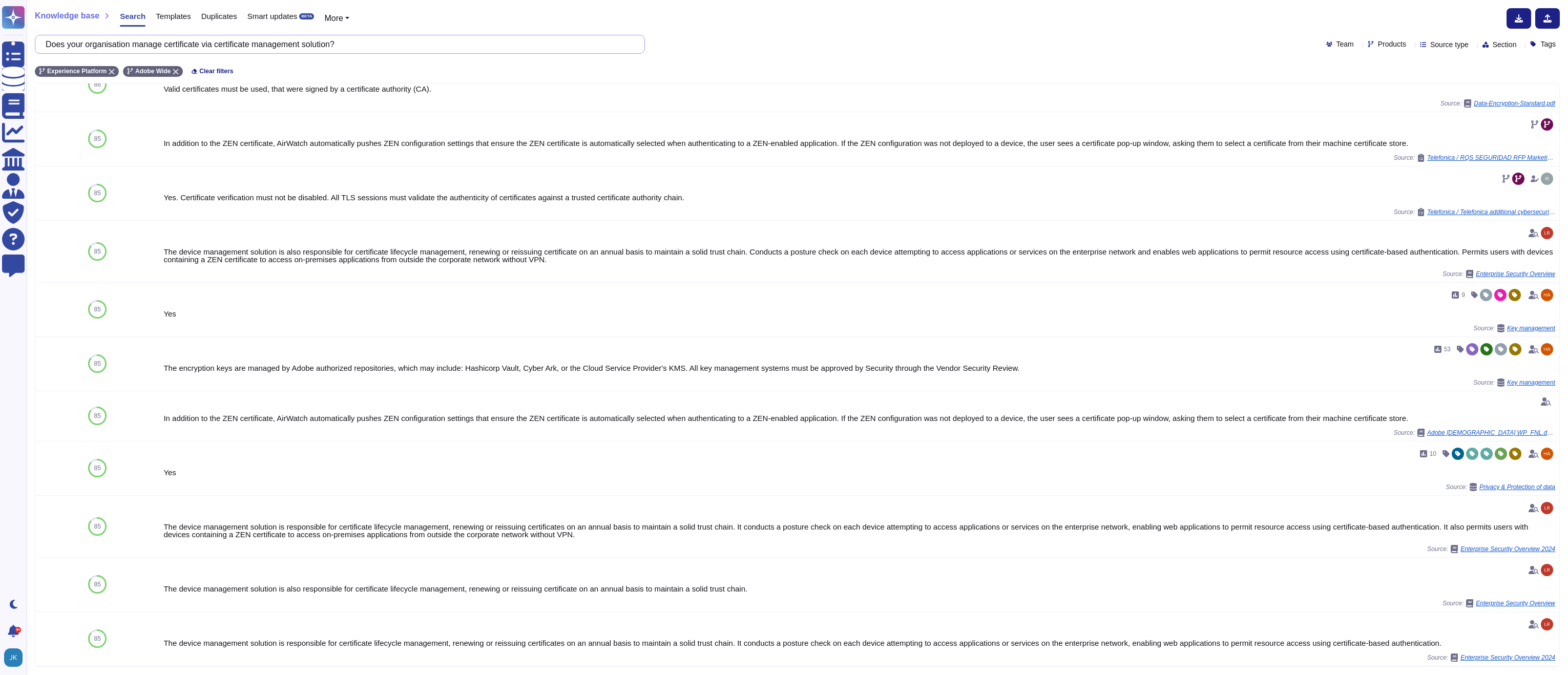
scroll to position [0, 0]
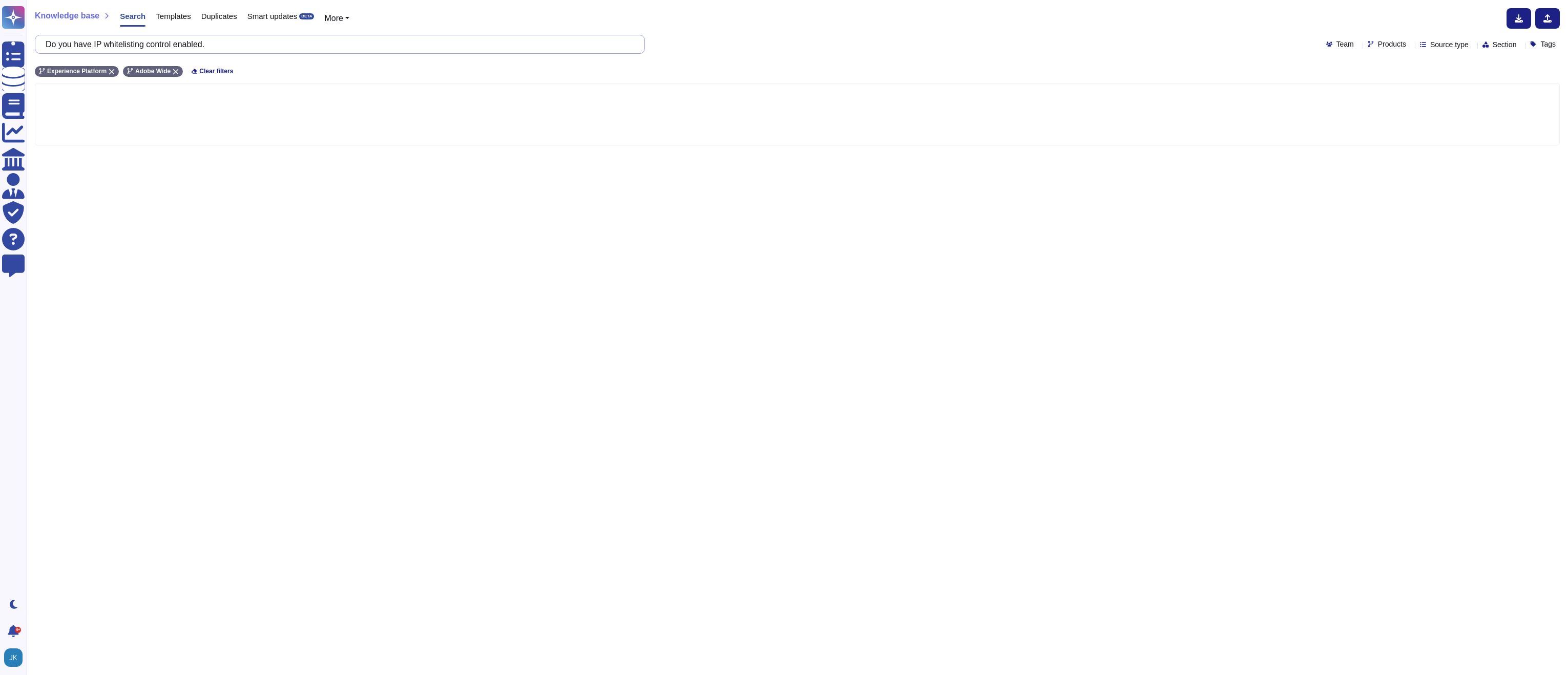
type input "Do you have IP whitelisting control enabled."
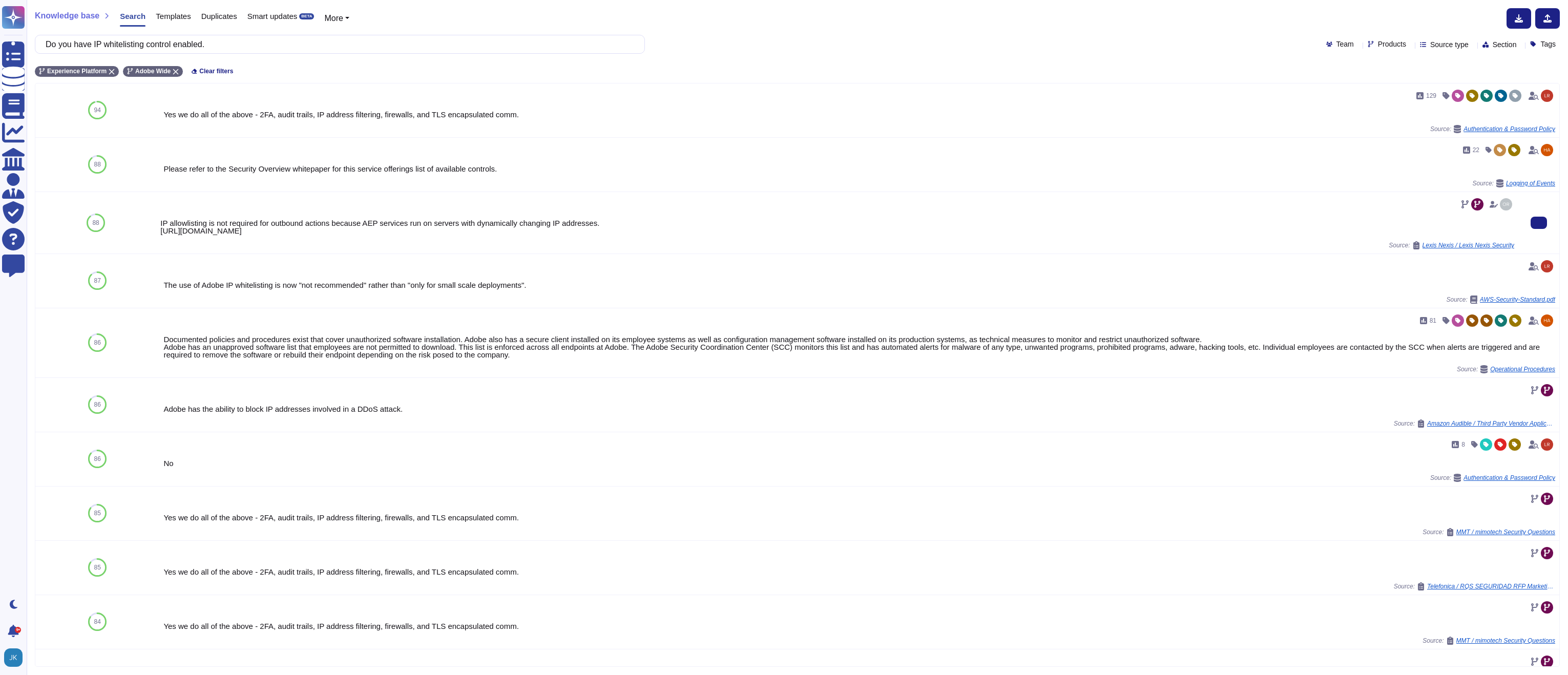
click at [289, 225] on div "IP allowlisting is not required for outbound actions because AEP services run o…" at bounding box center [837, 226] width 1353 height 15
click at [1543, 221] on button at bounding box center [1539, 222] width 16 height 12
